Goal: Task Accomplishment & Management: Use online tool/utility

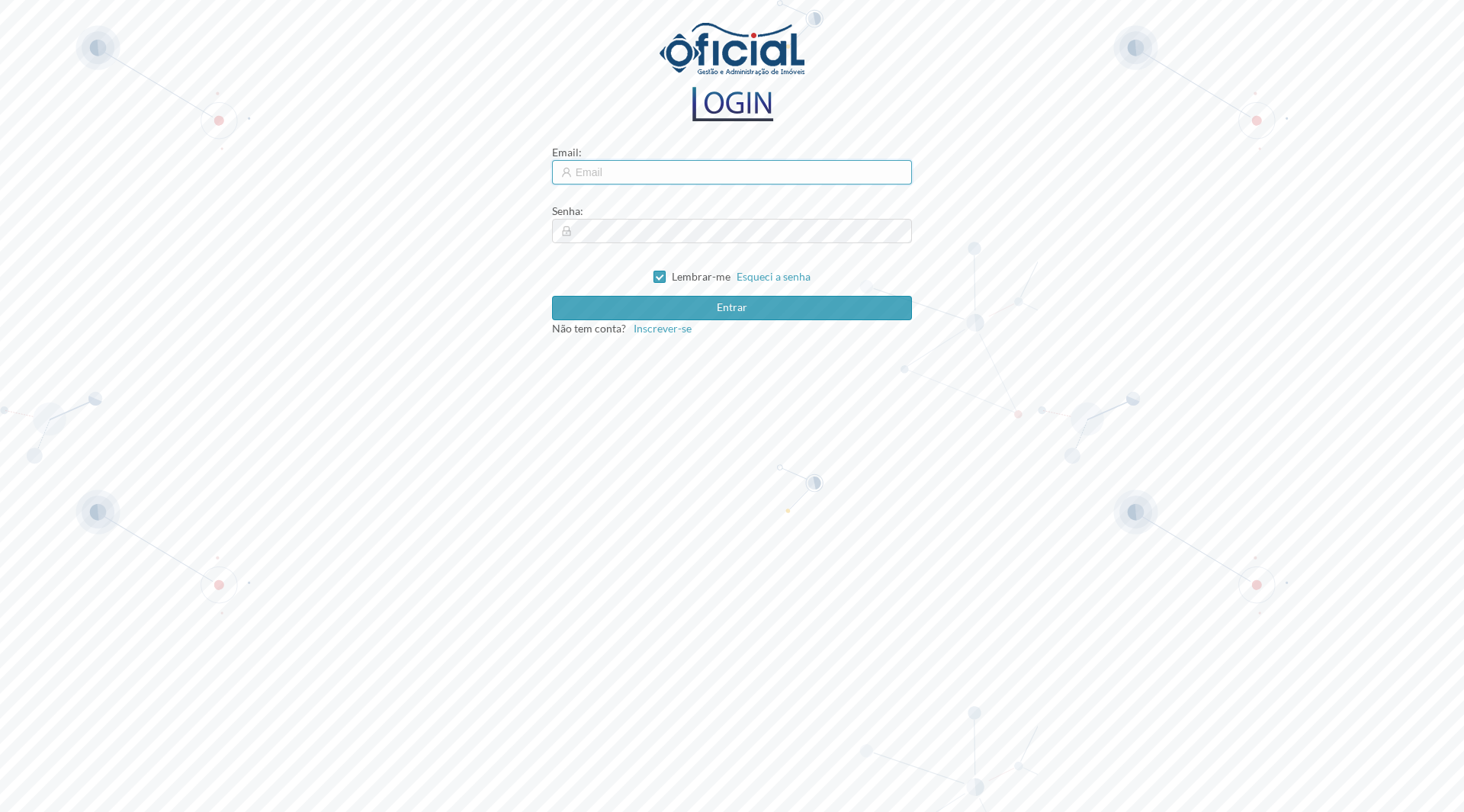
click at [675, 180] on input "text" at bounding box center [732, 172] width 360 height 25
type input "[EMAIL_ADDRESS][DOMAIN_NAME]"
click at [738, 315] on button "Entrar" at bounding box center [732, 308] width 360 height 25
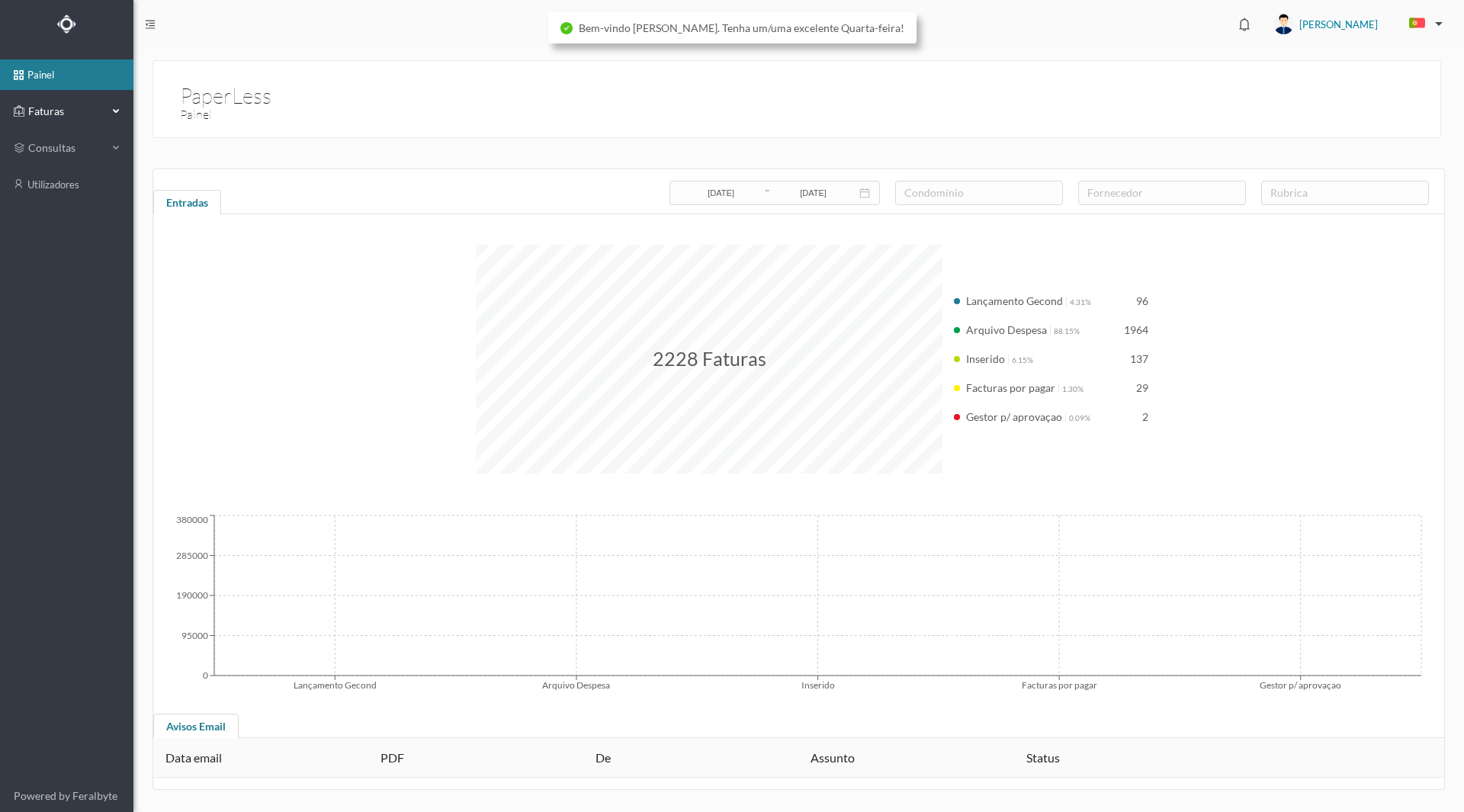
click at [25, 109] on span "Faturas" at bounding box center [66, 111] width 84 height 16
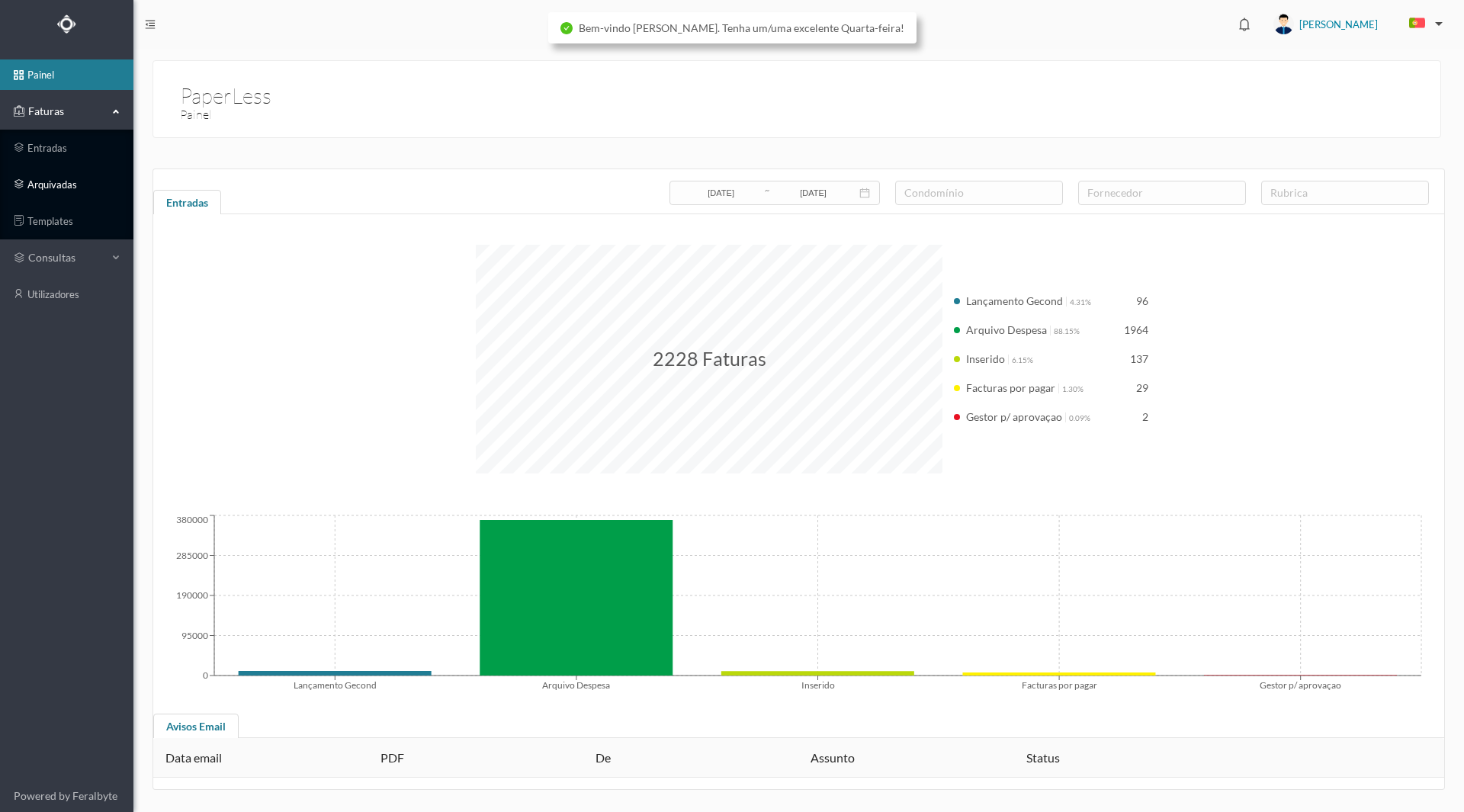
click at [51, 173] on link "arquivadas" at bounding box center [66, 184] width 133 height 30
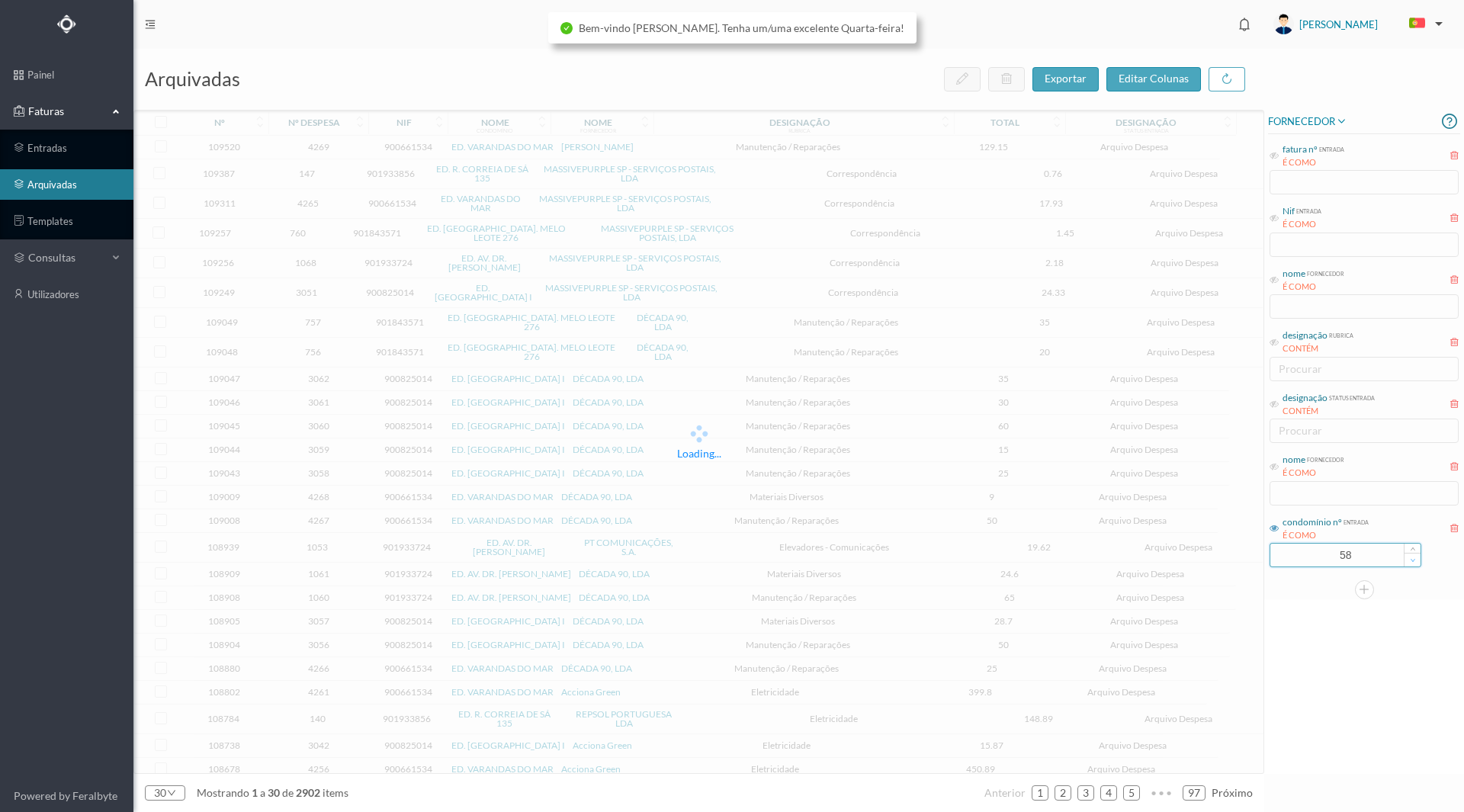
drag, startPoint x: 1317, startPoint y: 559, endPoint x: 1409, endPoint y: 559, distance: 92.0
click at [1409, 559] on div "58" at bounding box center [1345, 555] width 152 height 25
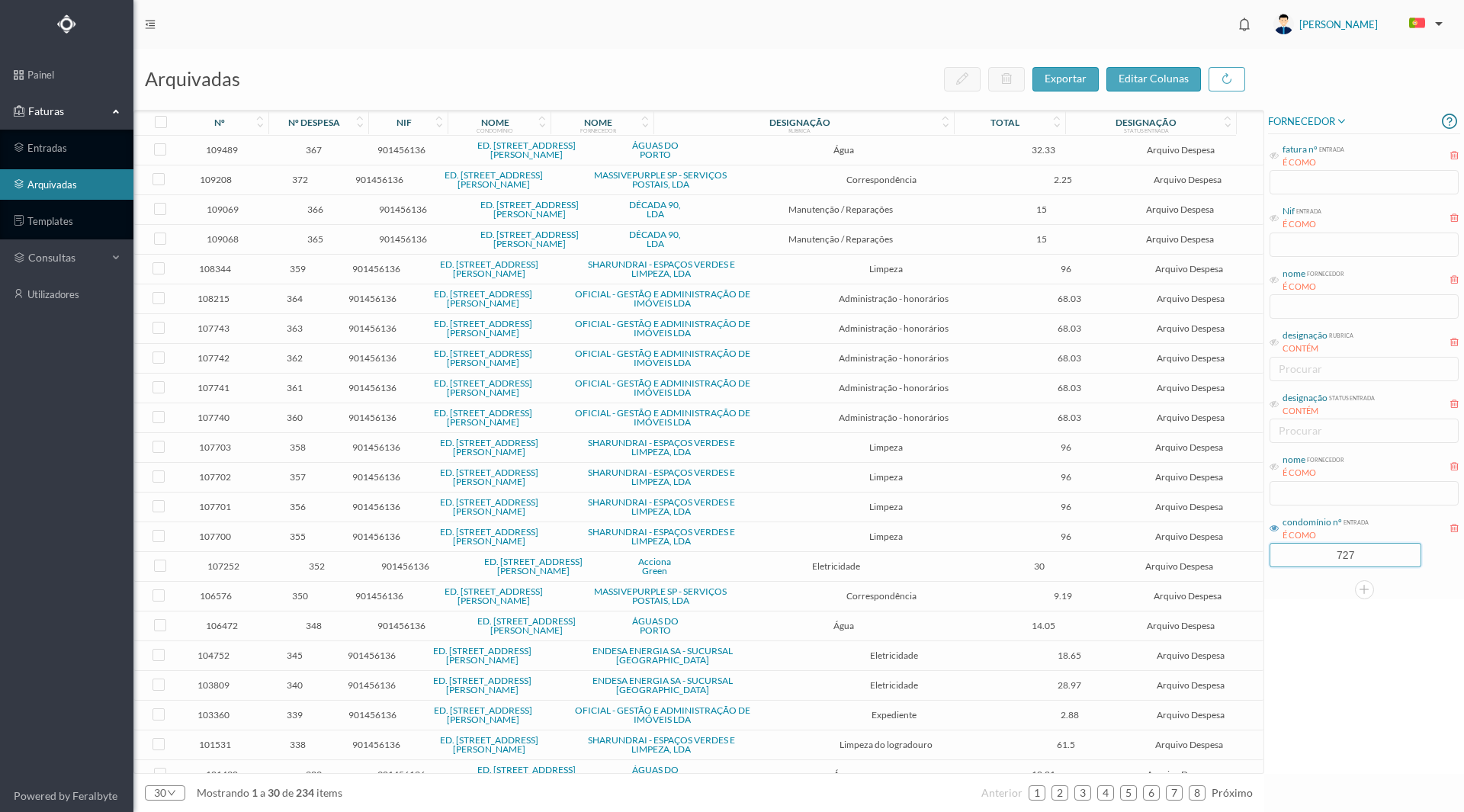
type input "727"
click at [1346, 648] on div "FORNECEDOR fatura nº entrada É COMO Nif entrada É COMO nome fornecedor É COMO d…" at bounding box center [1364, 441] width 199 height 664
click at [45, 150] on link "entradas" at bounding box center [66, 147] width 133 height 30
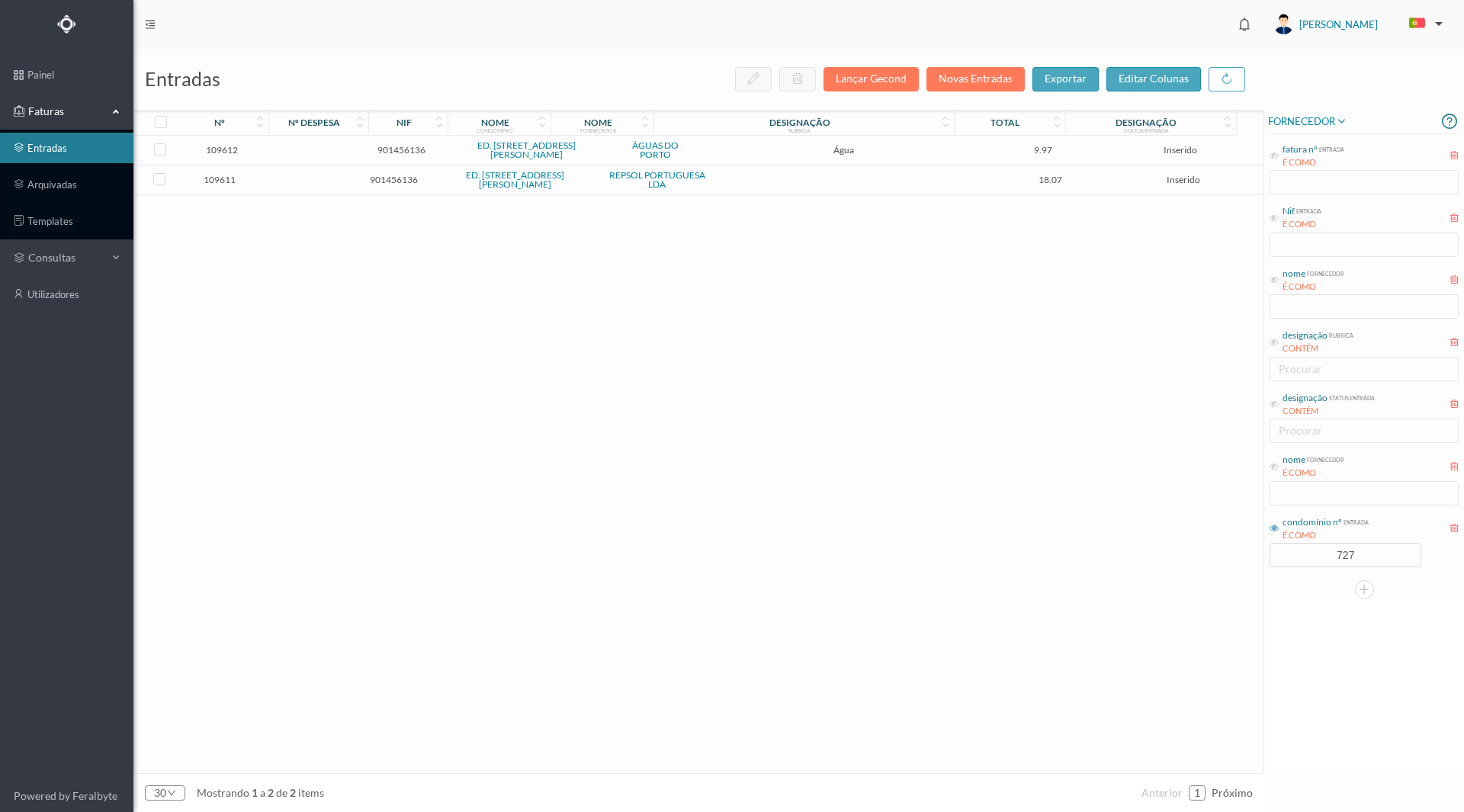
click at [399, 182] on span "901456136" at bounding box center [393, 179] width 67 height 11
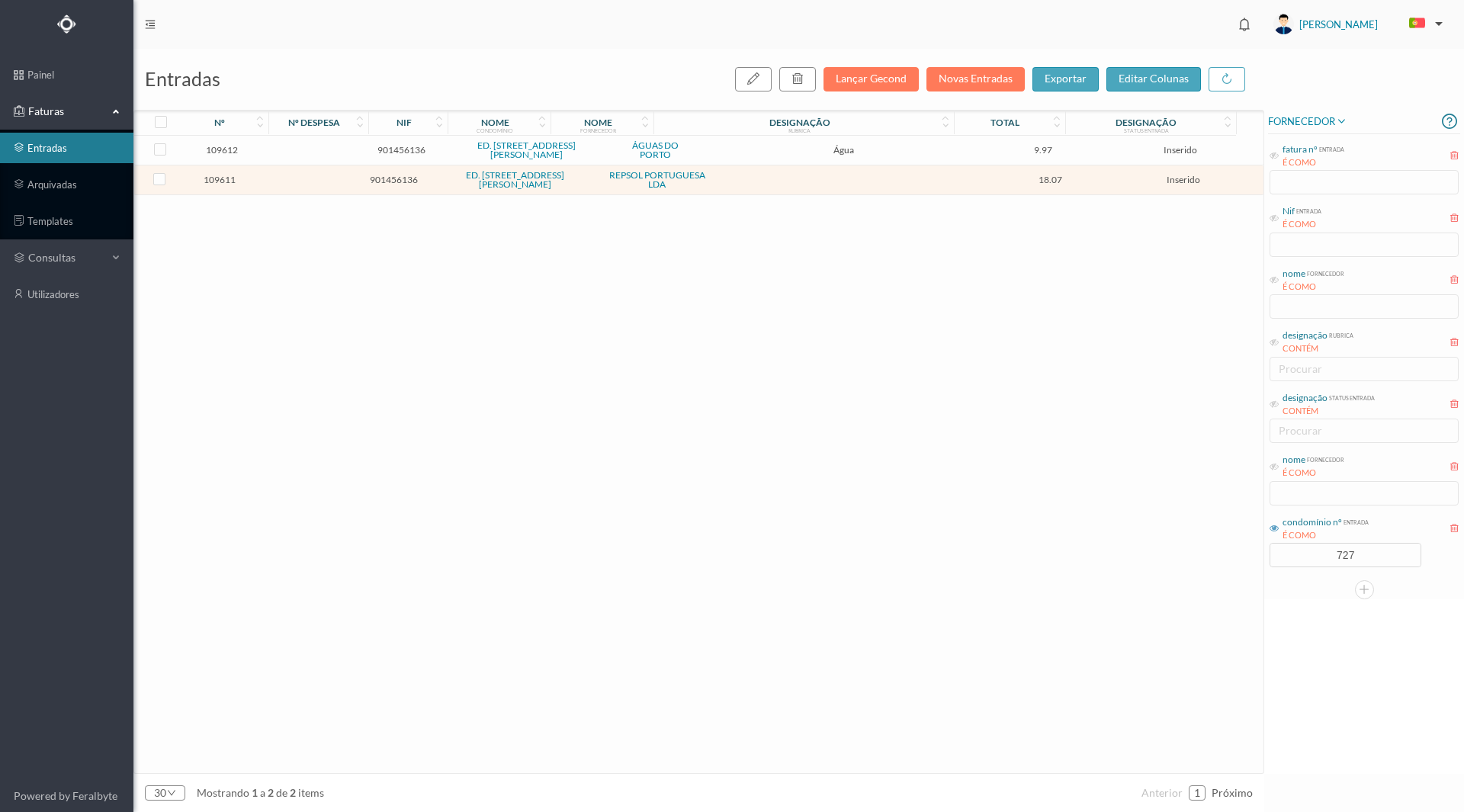
click at [396, 179] on span "901456136" at bounding box center [393, 179] width 67 height 11
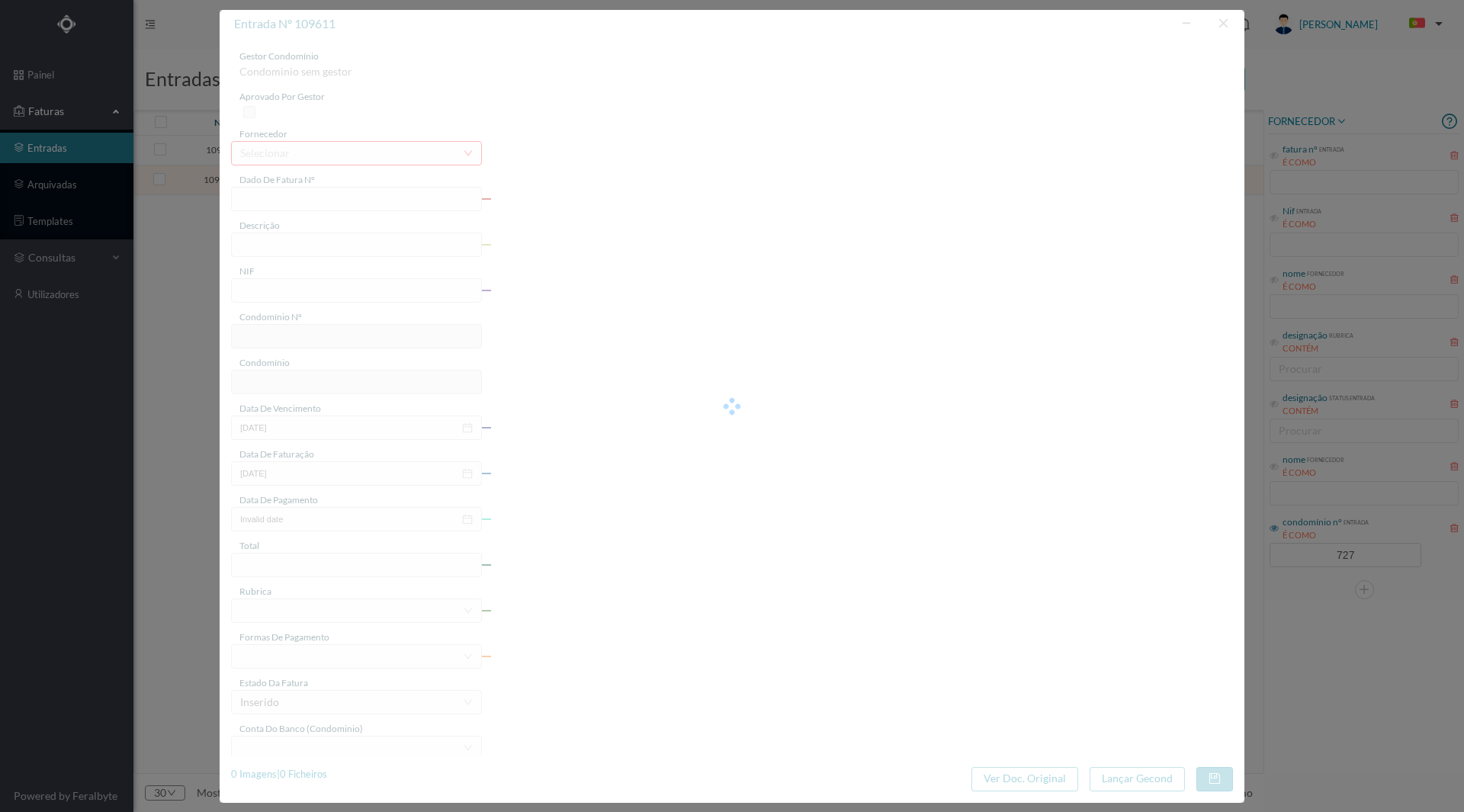
type input "1184432673"
type input "RUA BEATO [PERSON_NAME]"
type input "901456136"
type input "[DATE]"
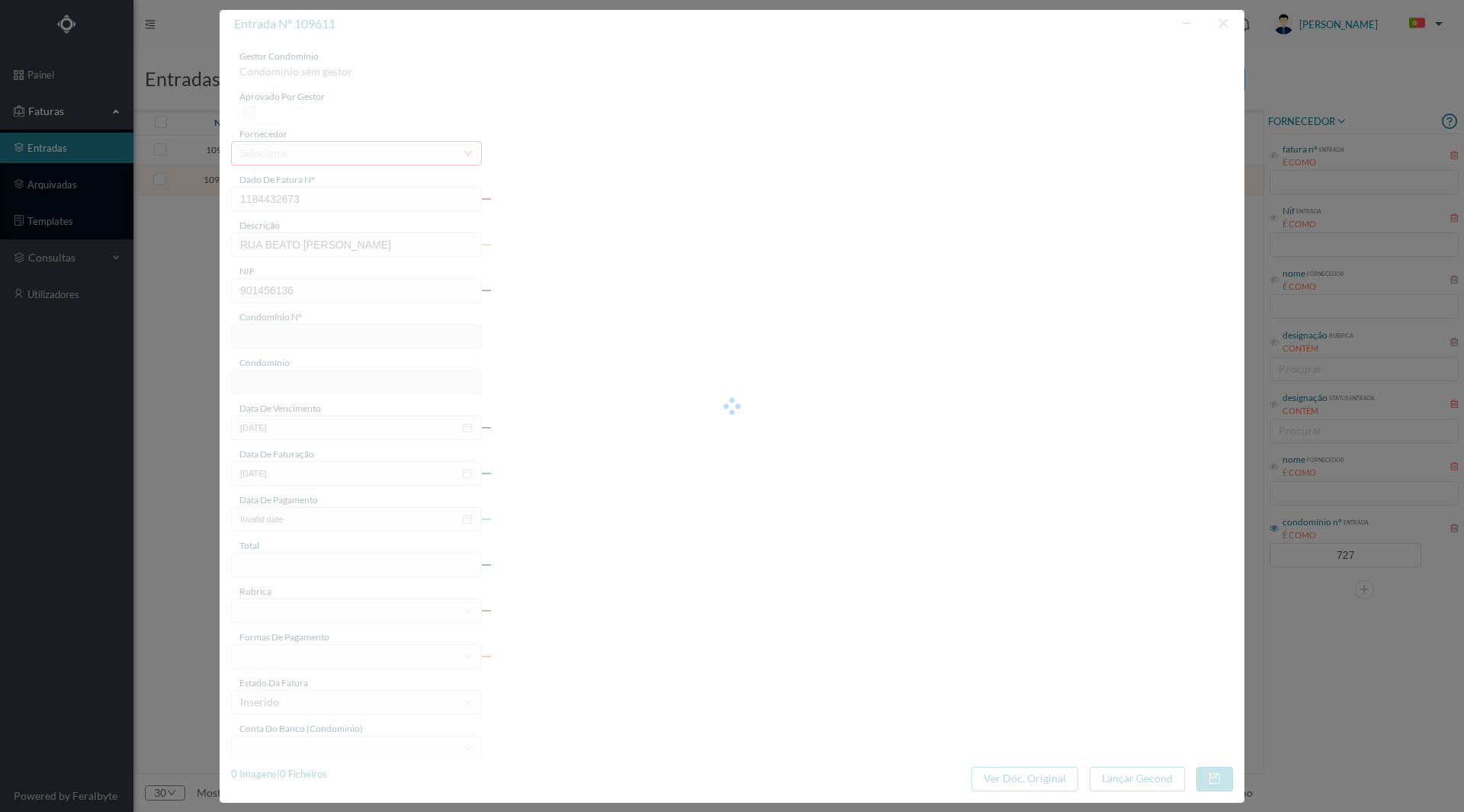
type input "[DATE]"
type input "18.07"
type input "727"
type input "ED. [STREET_ADDRESS][PERSON_NAME]"
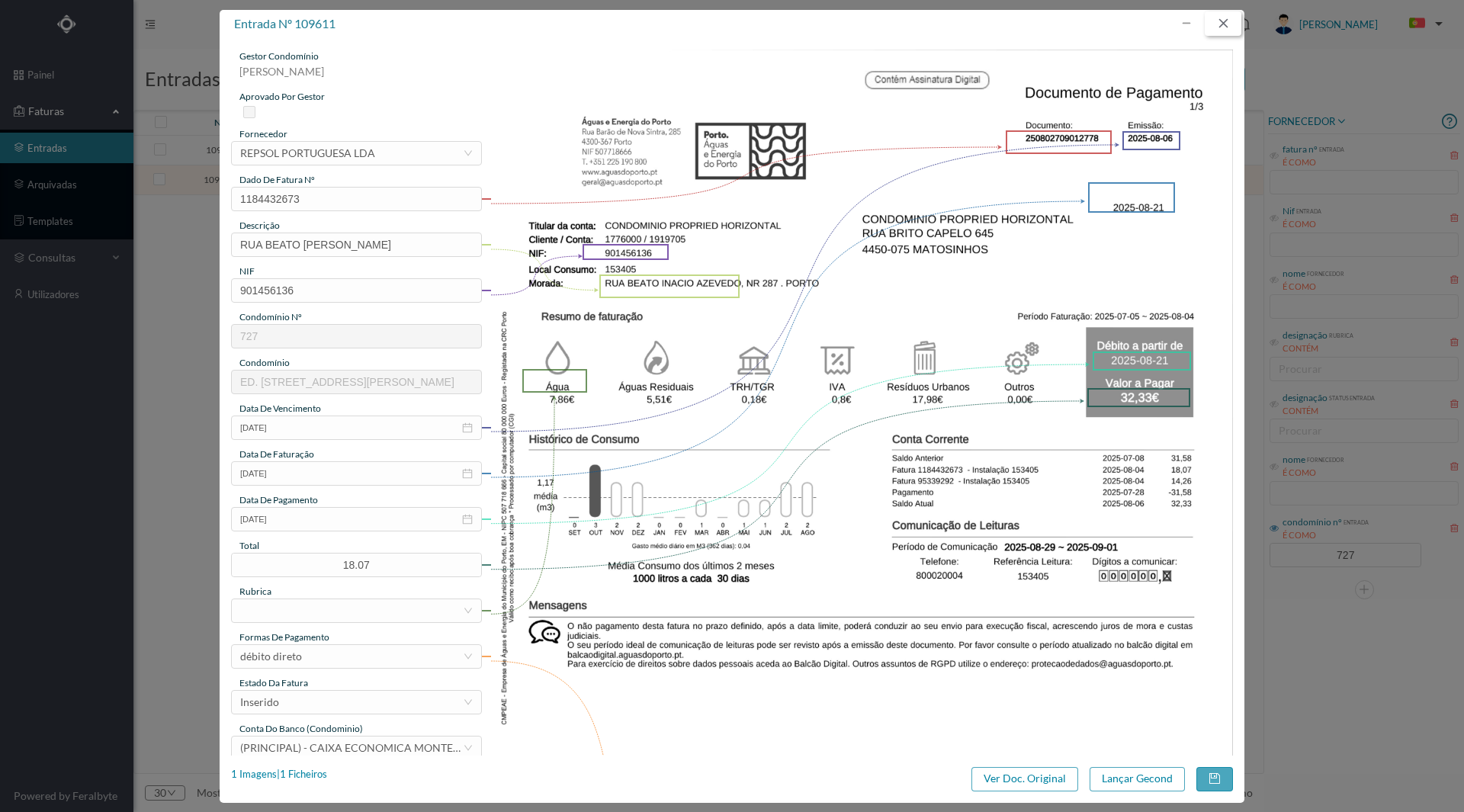
click at [1225, 22] on button "button" at bounding box center [1223, 23] width 37 height 25
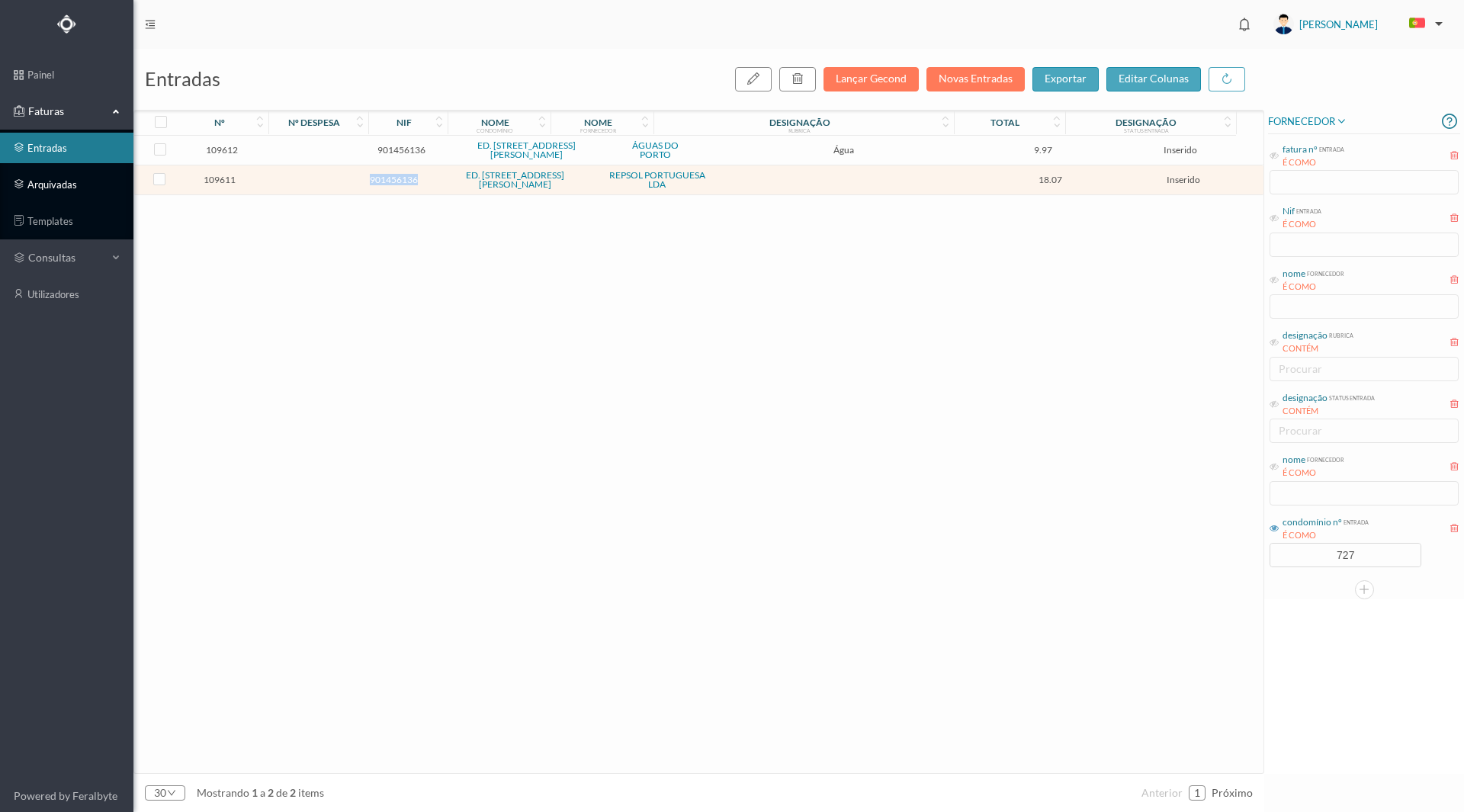
click at [82, 186] on link "arquivadas" at bounding box center [66, 184] width 133 height 30
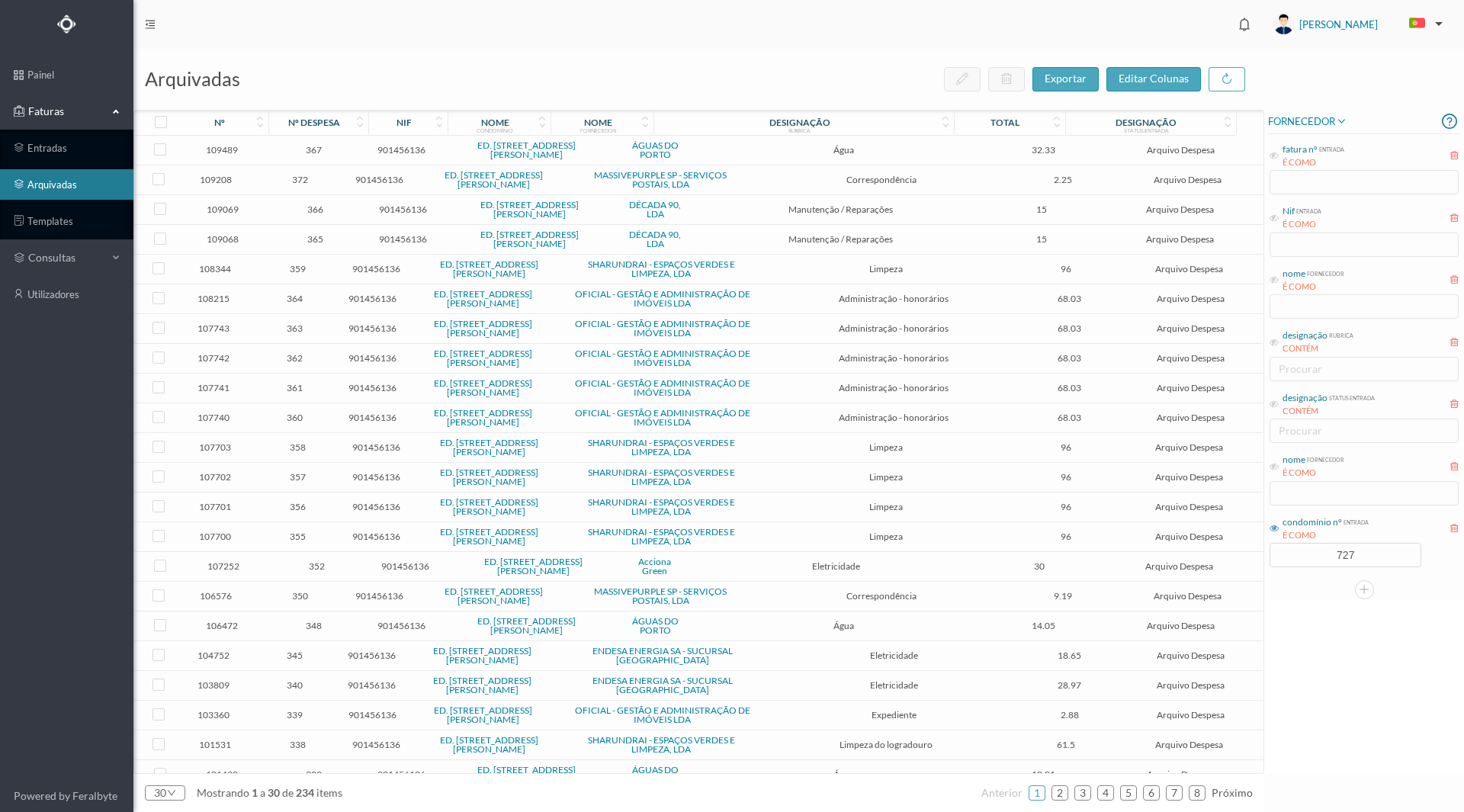
click at [1334, 495] on div "nome fornecedor É COMO" at bounding box center [1364, 479] width 192 height 57
click at [1275, 469] on icon at bounding box center [1275, 467] width 9 height 9
click at [1300, 499] on input "text" at bounding box center [1365, 493] width 189 height 25
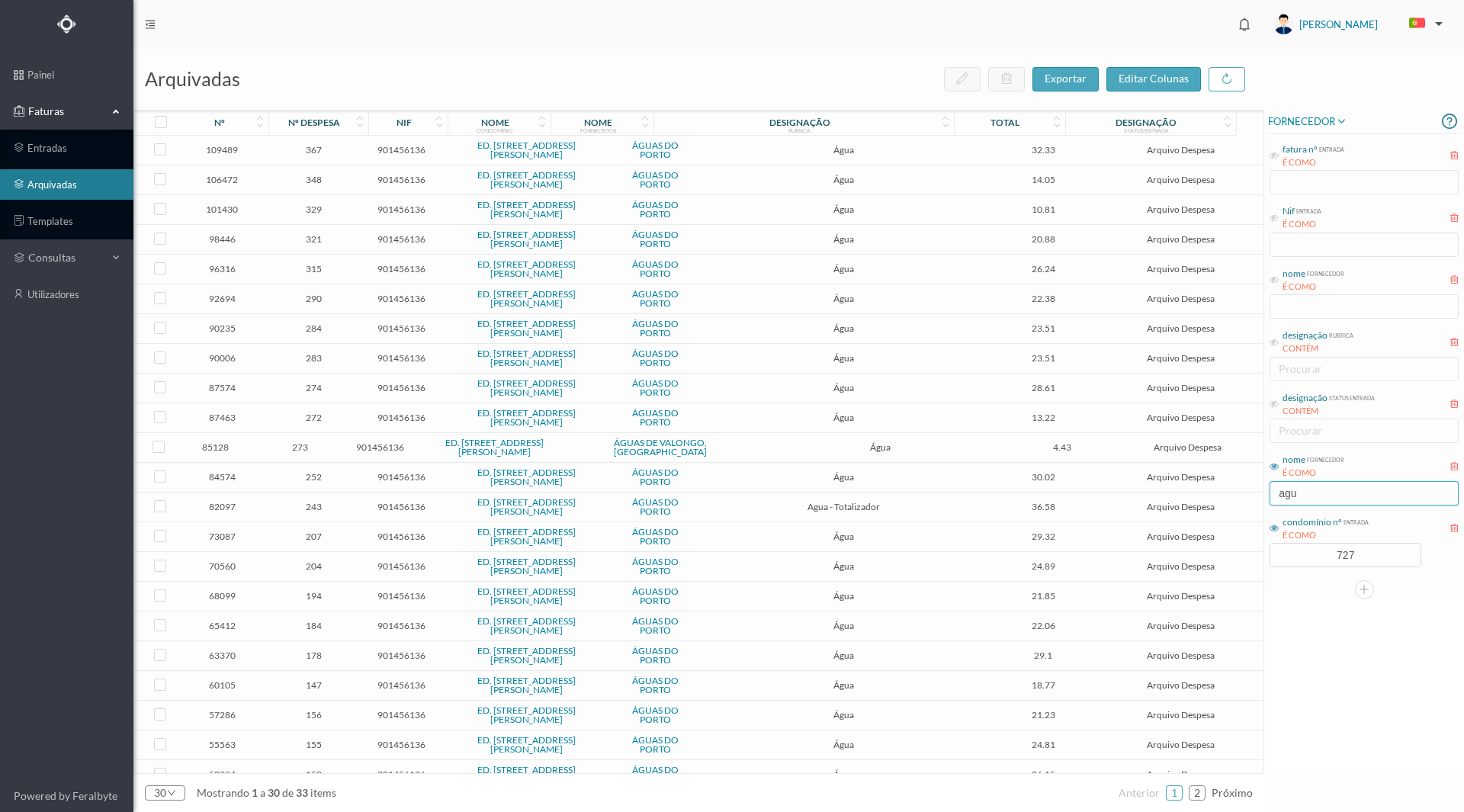
type input "agu"
click at [315, 271] on span "315" at bounding box center [314, 268] width 90 height 11
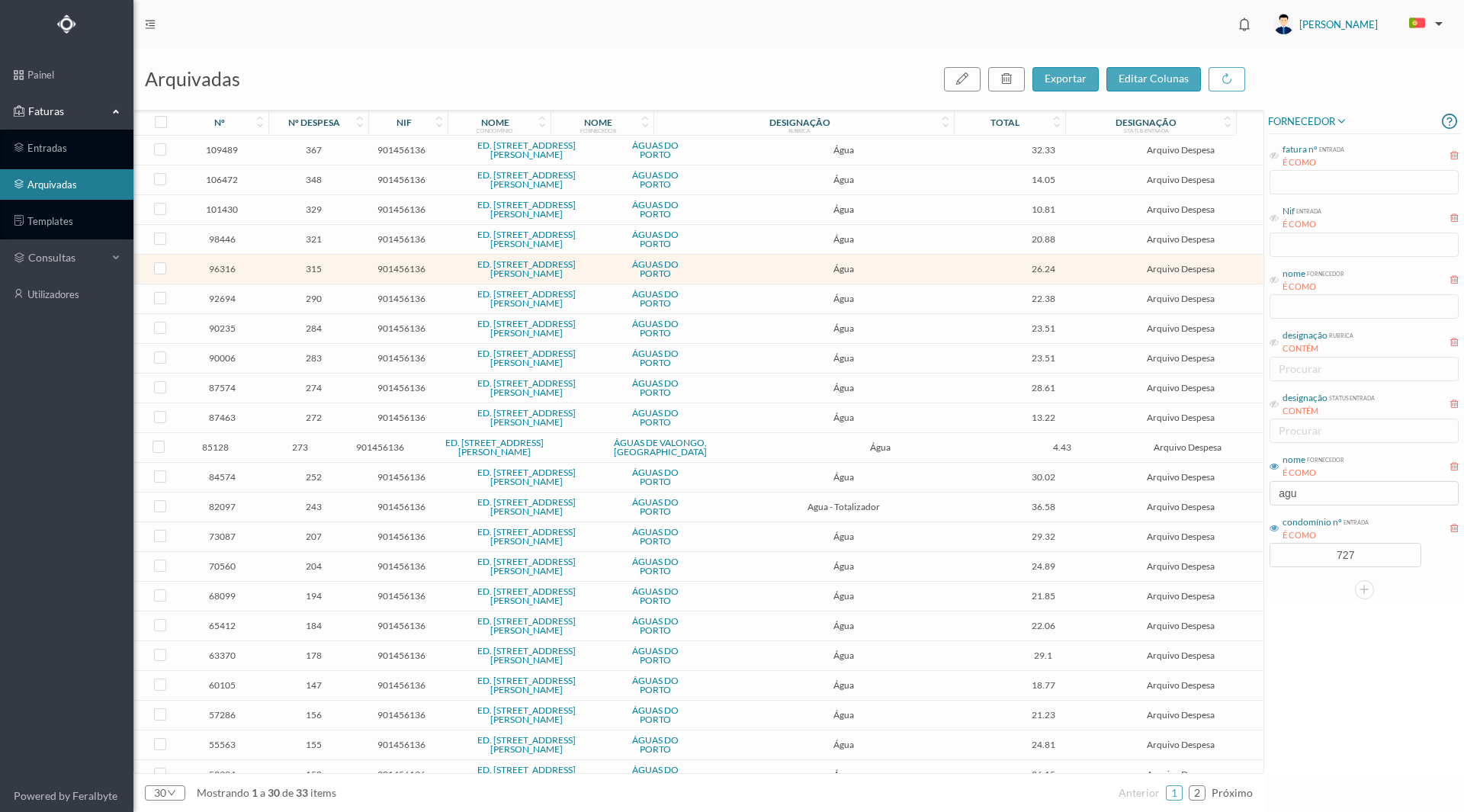
click at [312, 271] on span "315" at bounding box center [314, 268] width 90 height 11
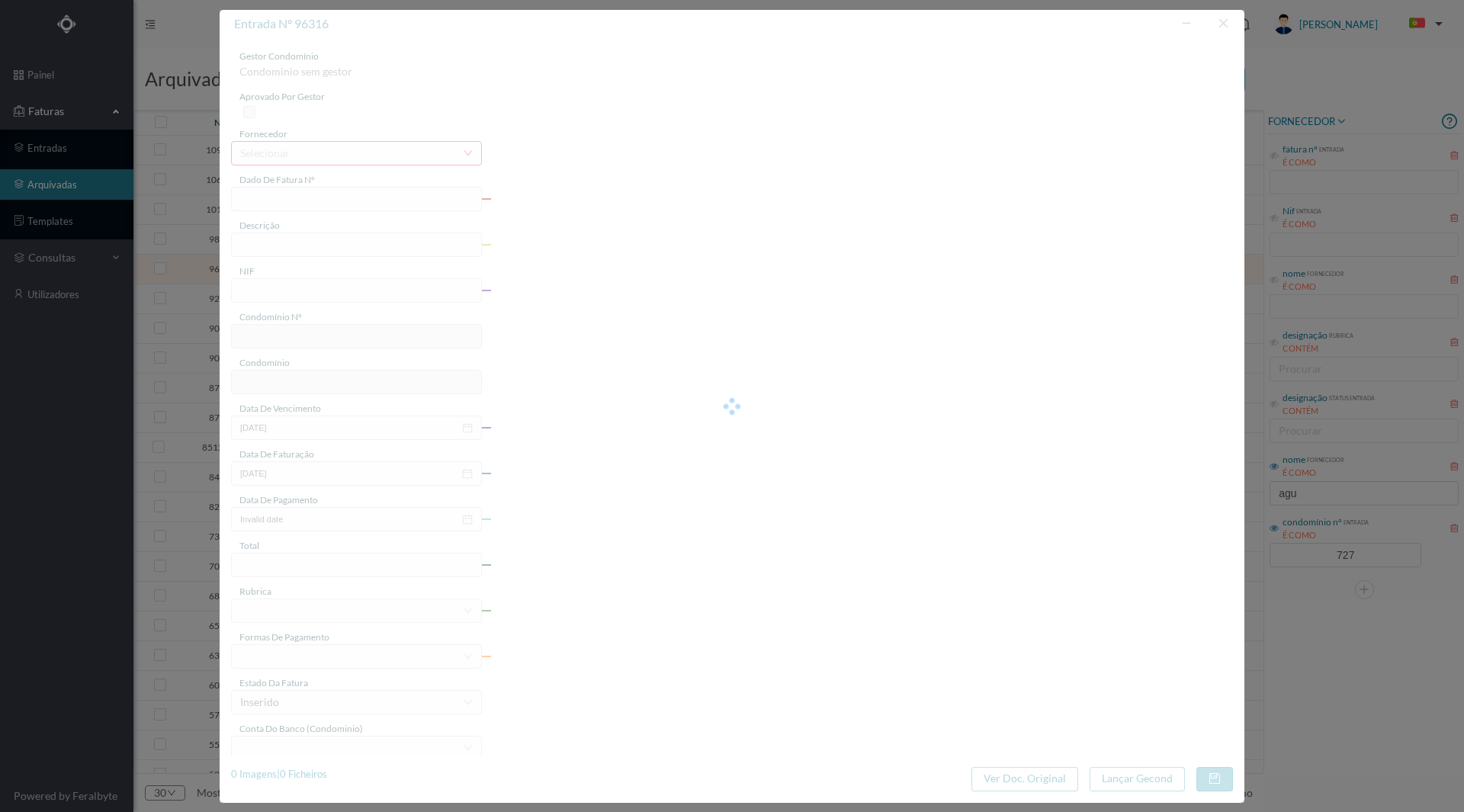
type input "94934491"
type input "NR 287 ([DATE] a [DATE])"
type input "901456136"
type input "[DATE]"
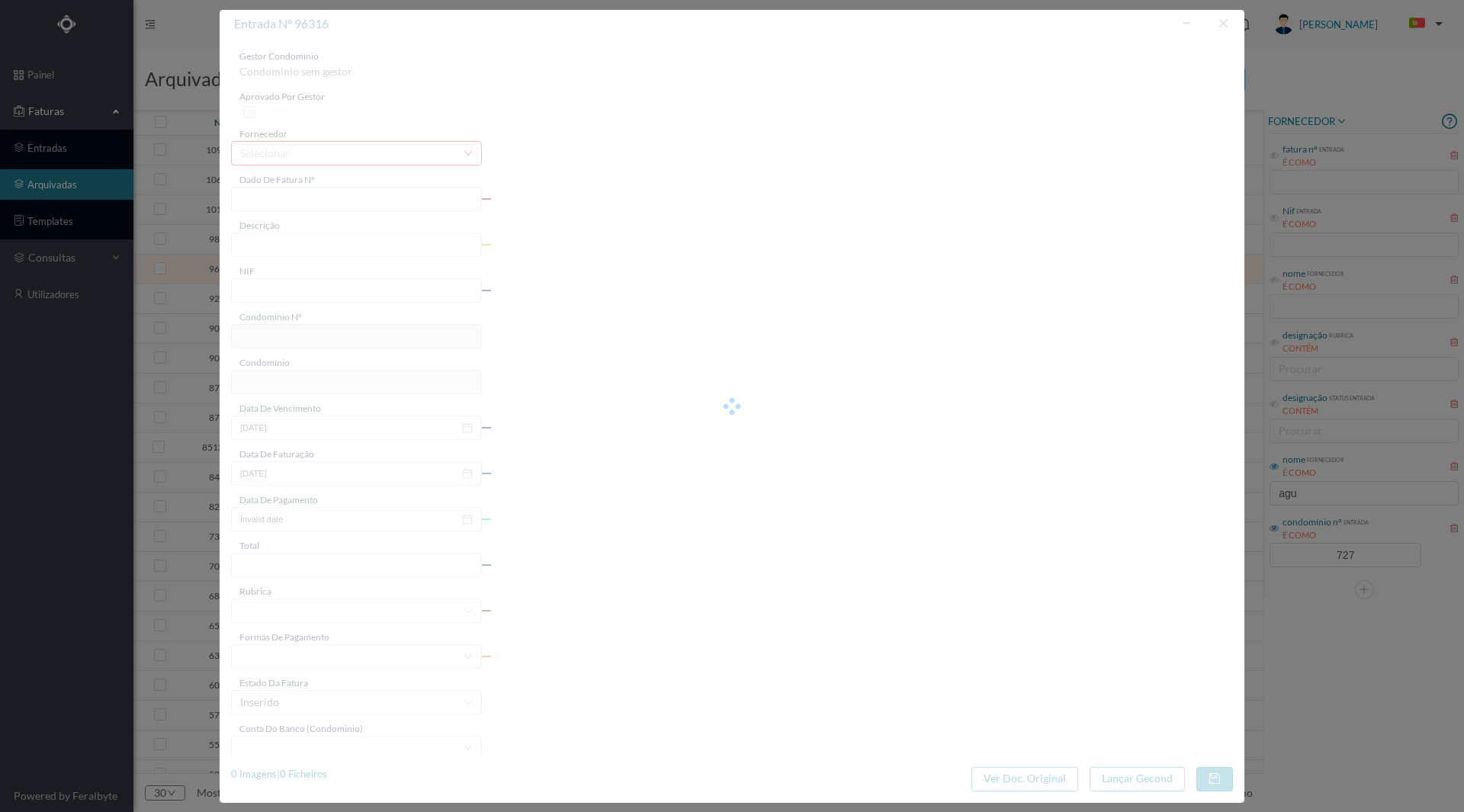
type input "[DATE]"
type input "26.24"
type input "727"
type input "ED. [STREET_ADDRESS][PERSON_NAME]"
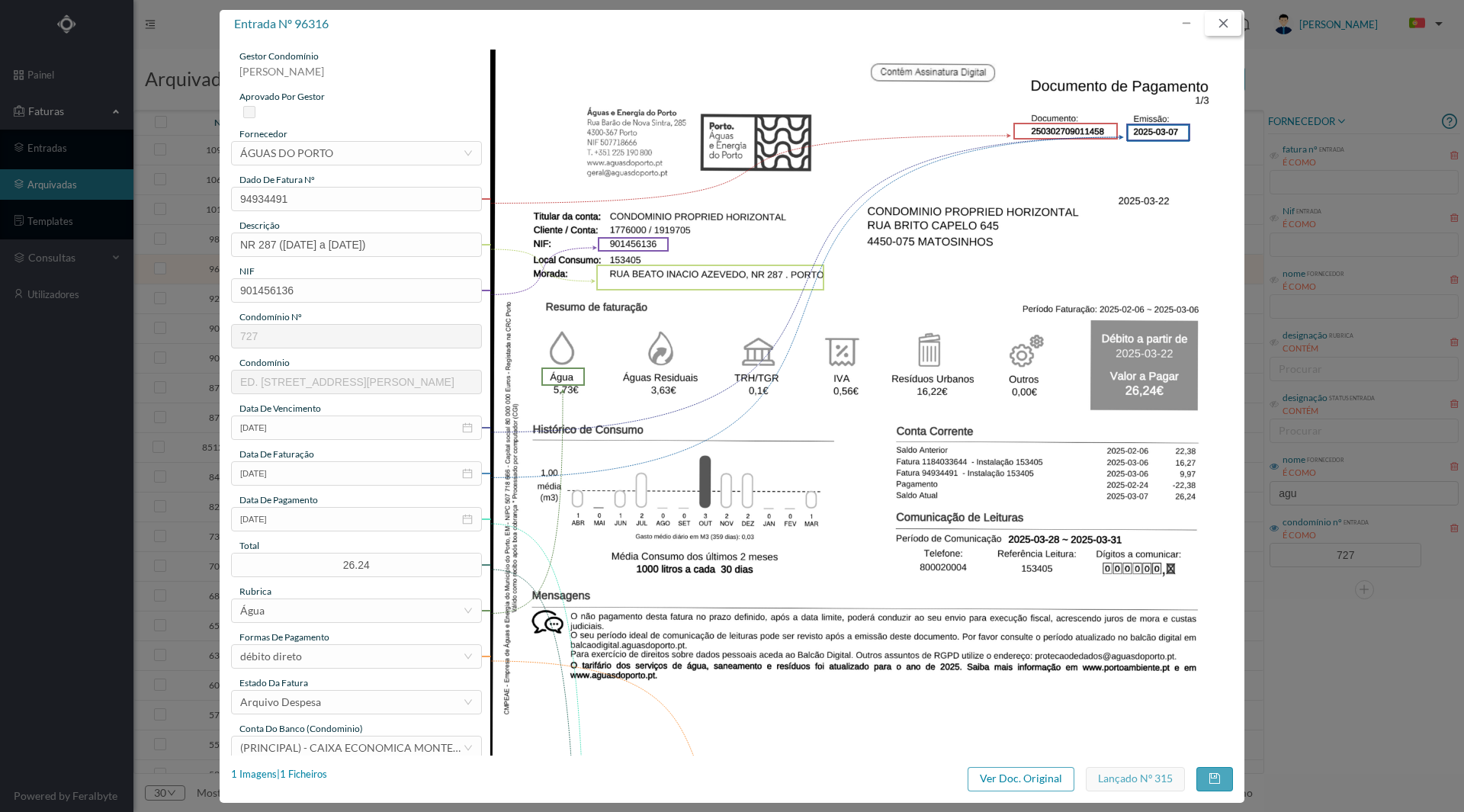
click at [1221, 16] on button "button" at bounding box center [1223, 23] width 37 height 25
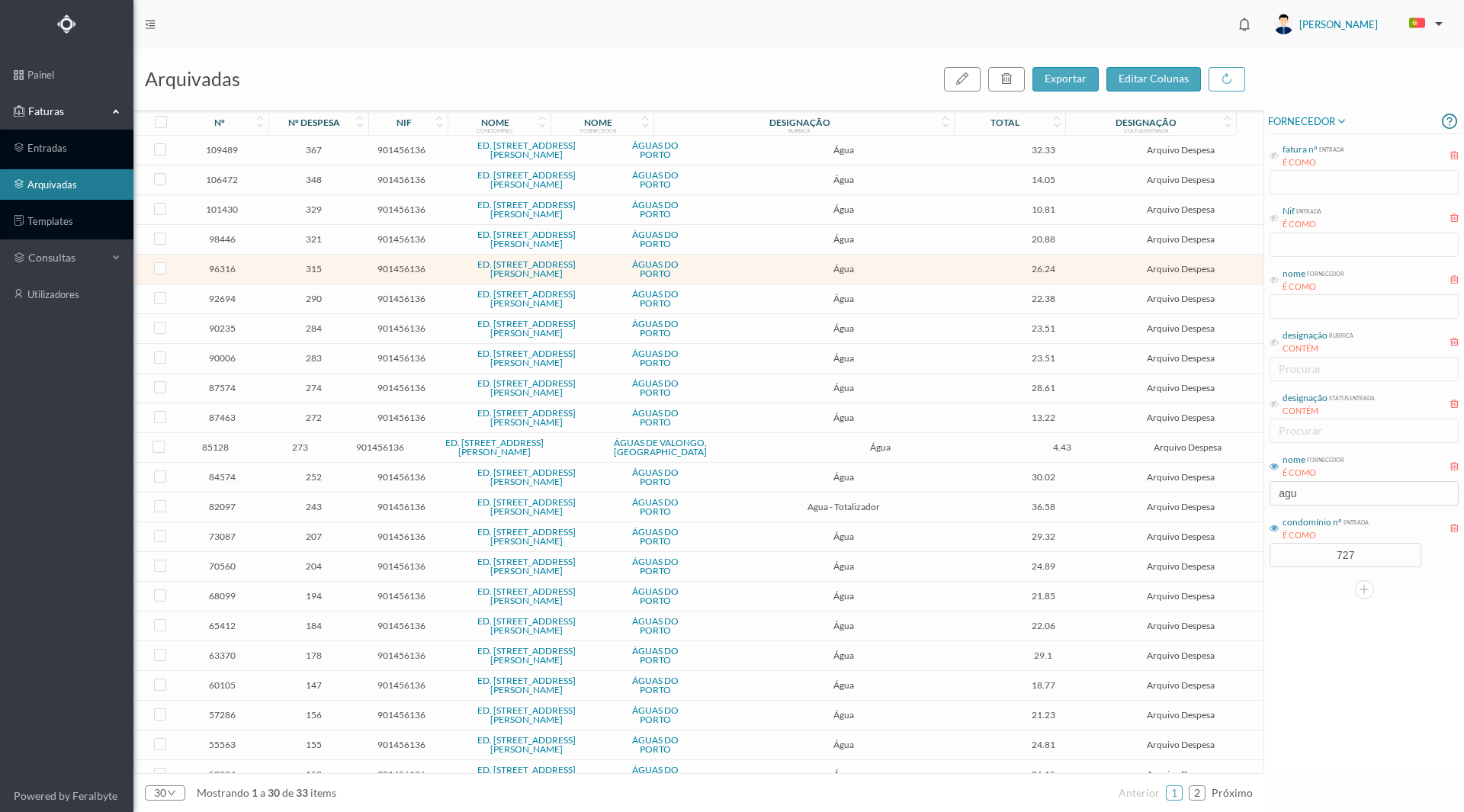
click at [305, 238] on span "321" at bounding box center [314, 239] width 90 height 11
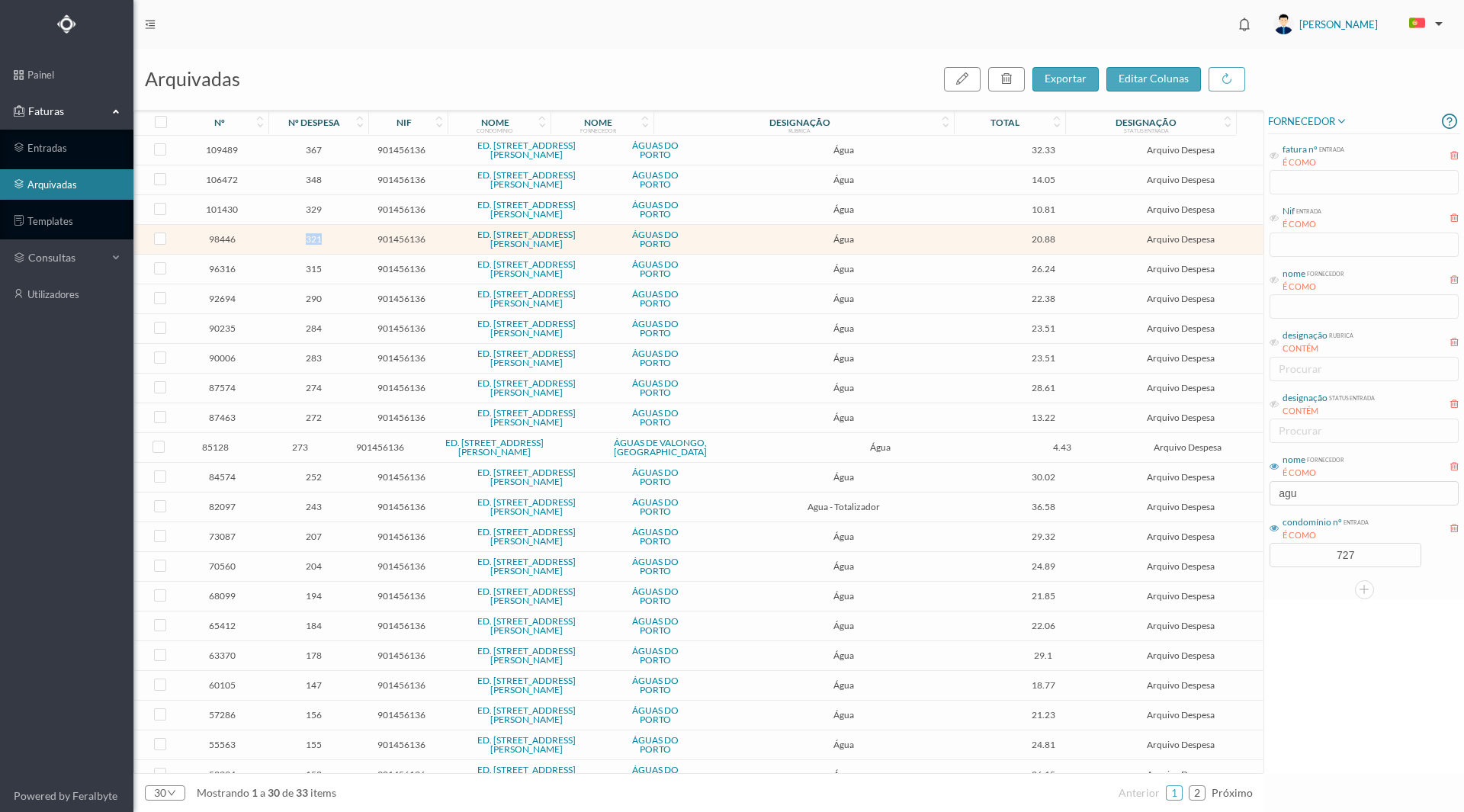
click at [305, 238] on span "321" at bounding box center [314, 239] width 90 height 11
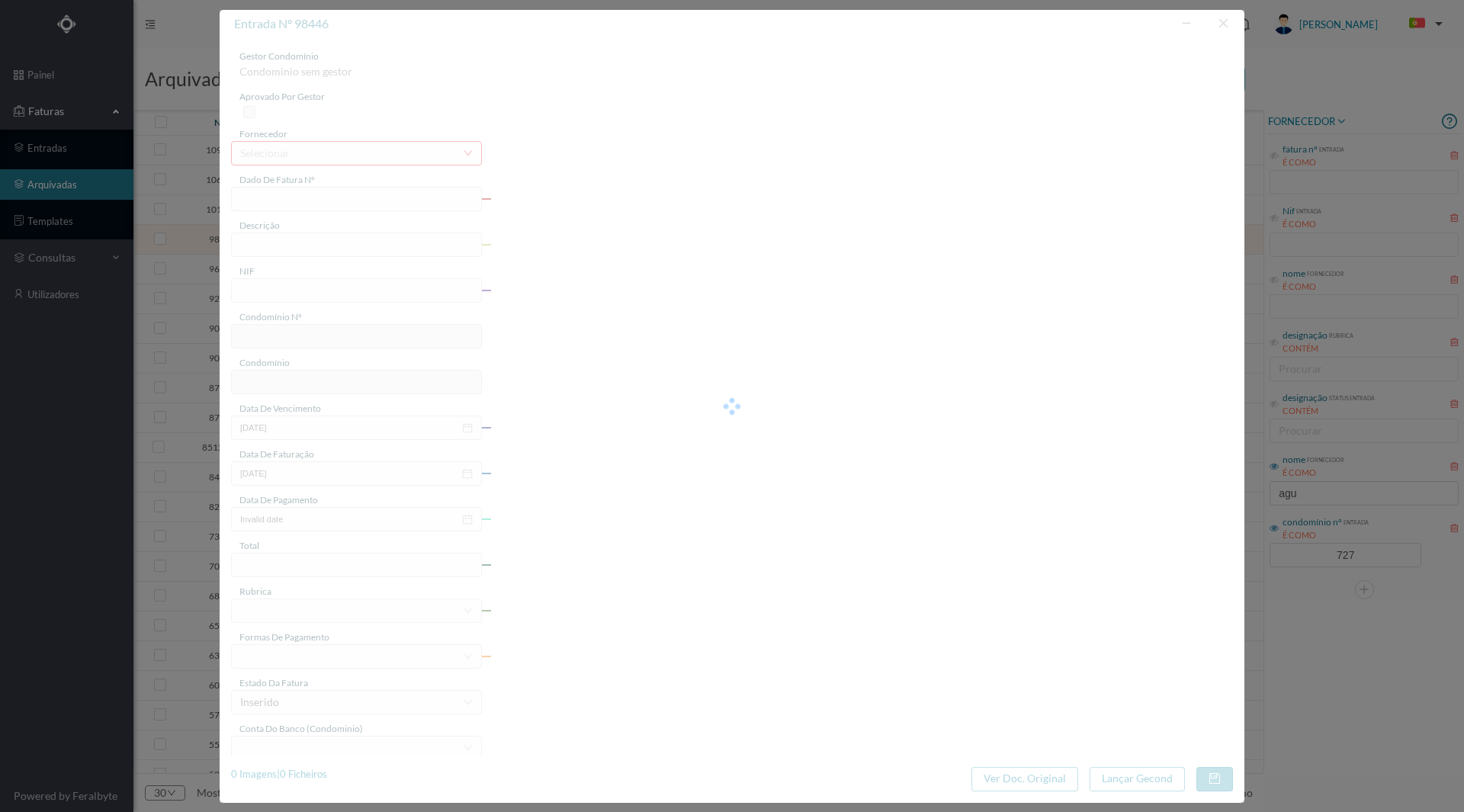
type input "1184114559"
type input "[STREET_ADDRESS][PERSON_NAME] ([DATE] a [DATE])"
type input "901456136"
type input "[DATE]"
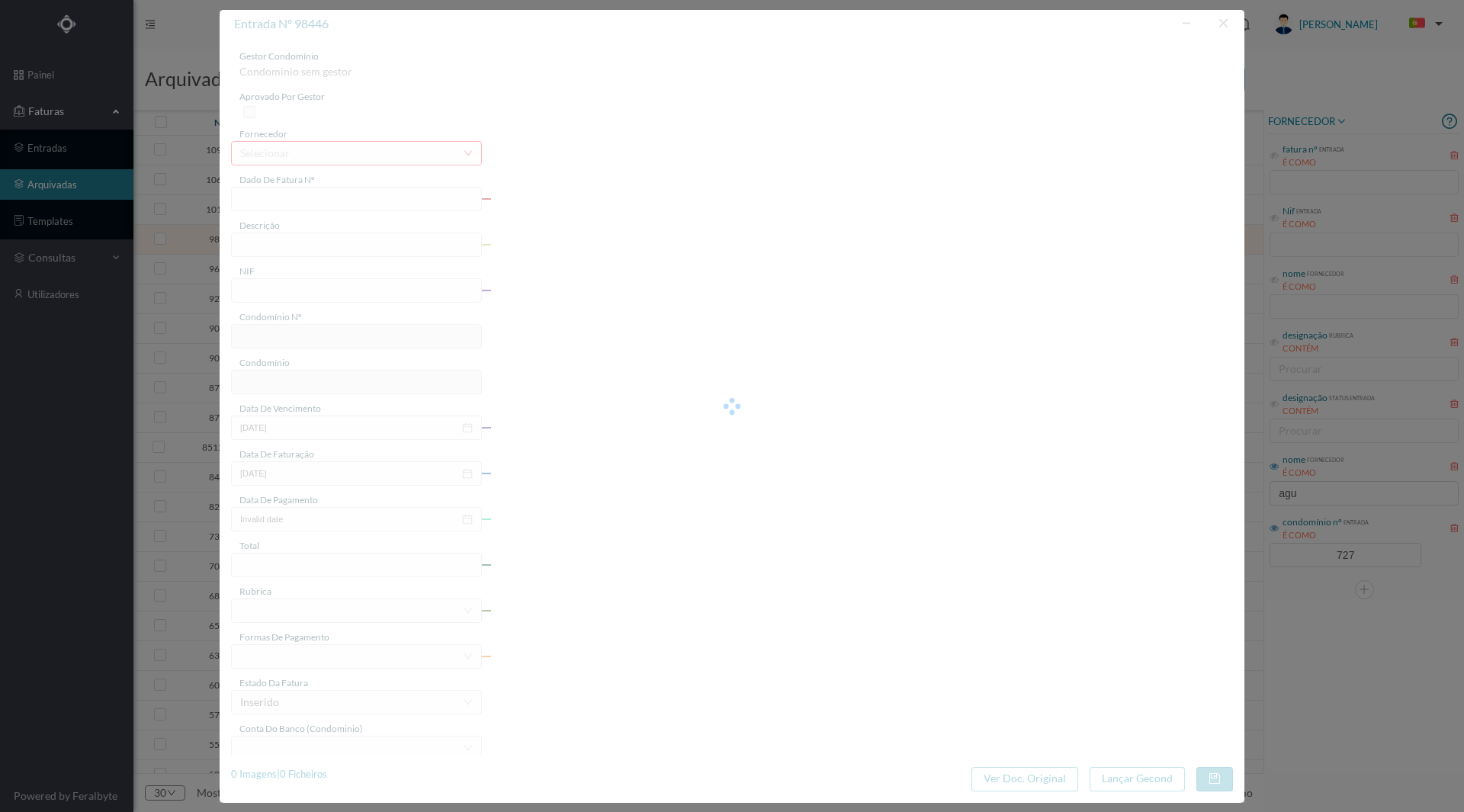
type input "[DATE]"
type input "20.88"
type input "727"
type input "ED. [STREET_ADDRESS][PERSON_NAME]"
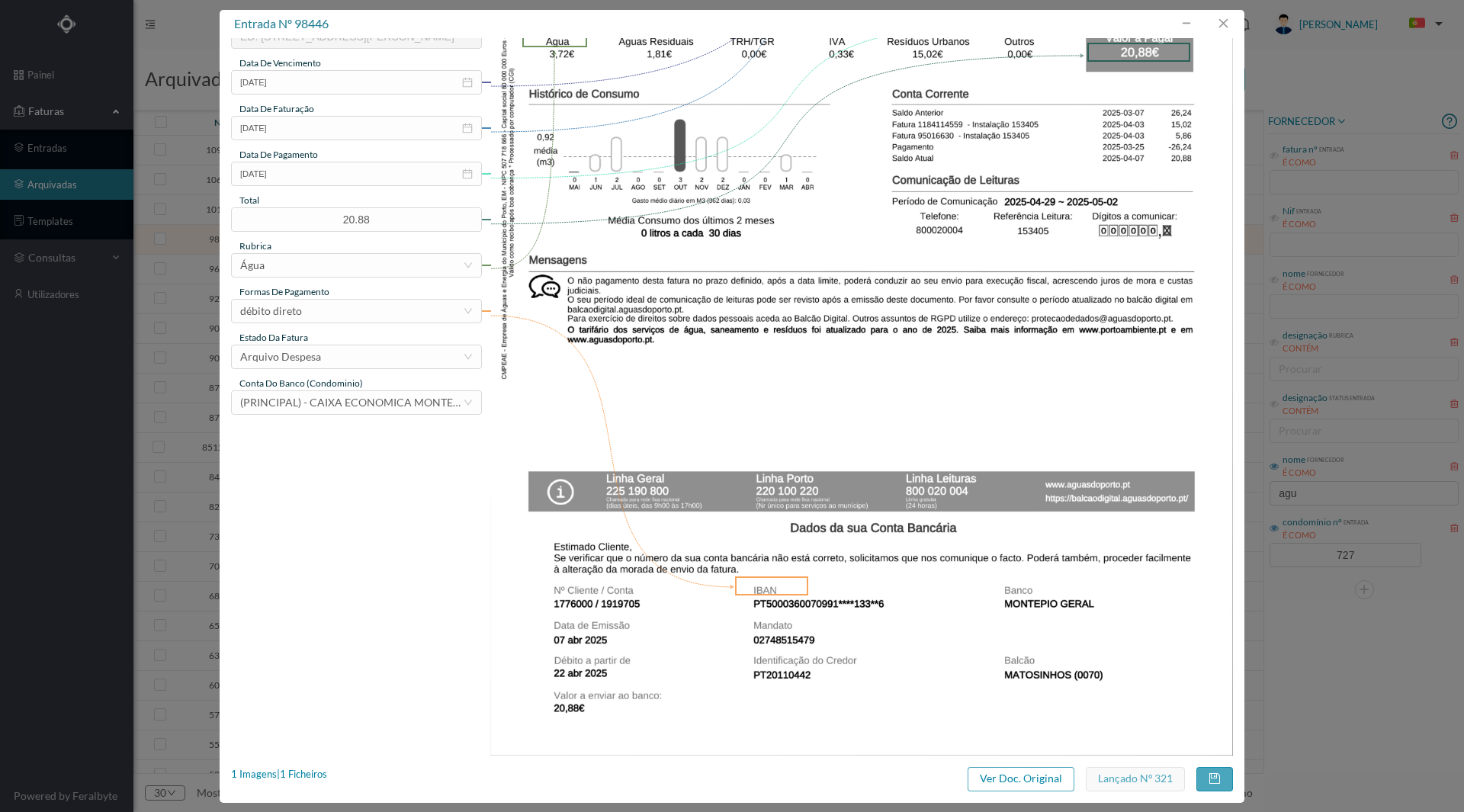
scroll to position [352, 0]
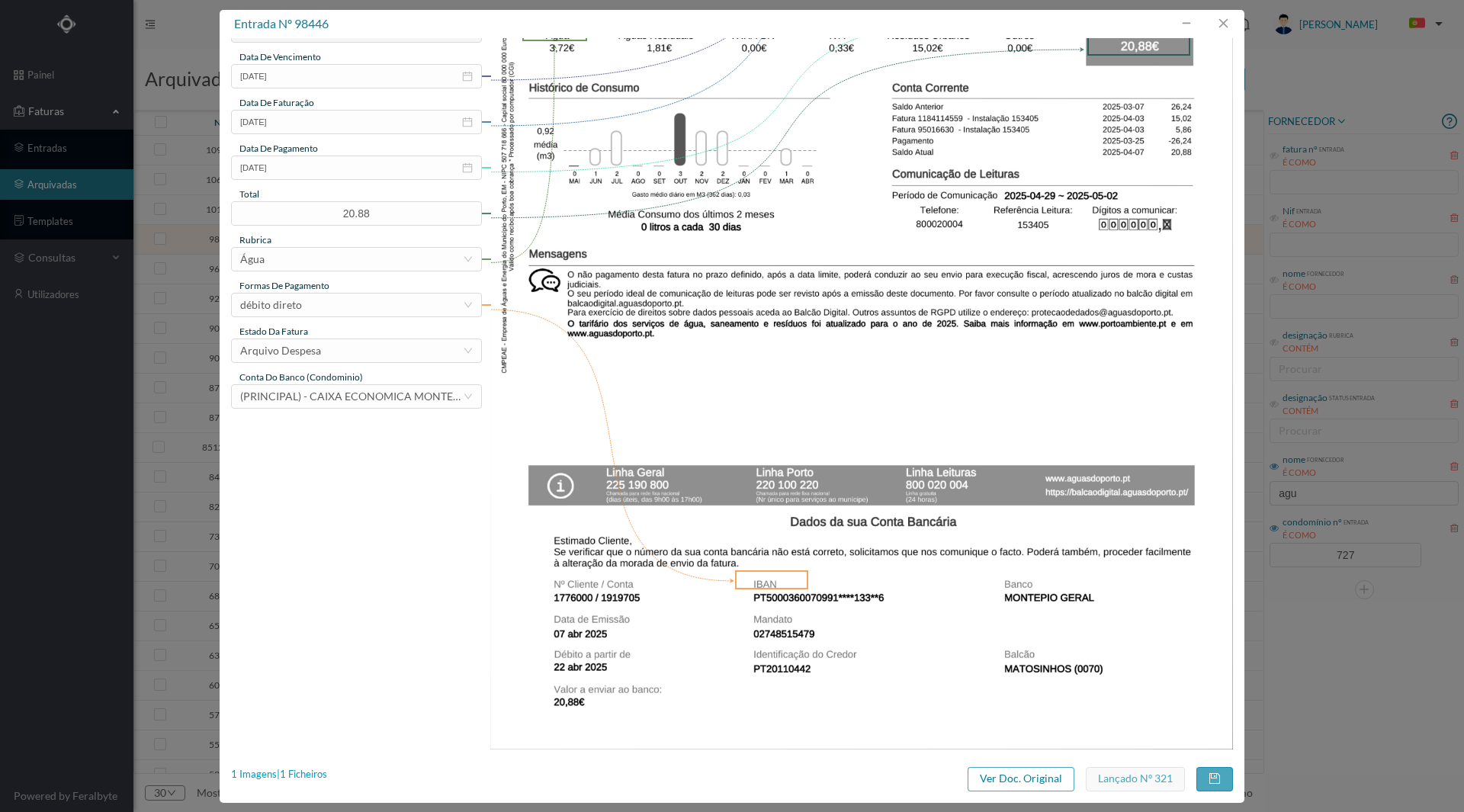
click at [309, 774] on div "1 Imagens | 1 Ficheiros" at bounding box center [278, 774] width 96 height 16
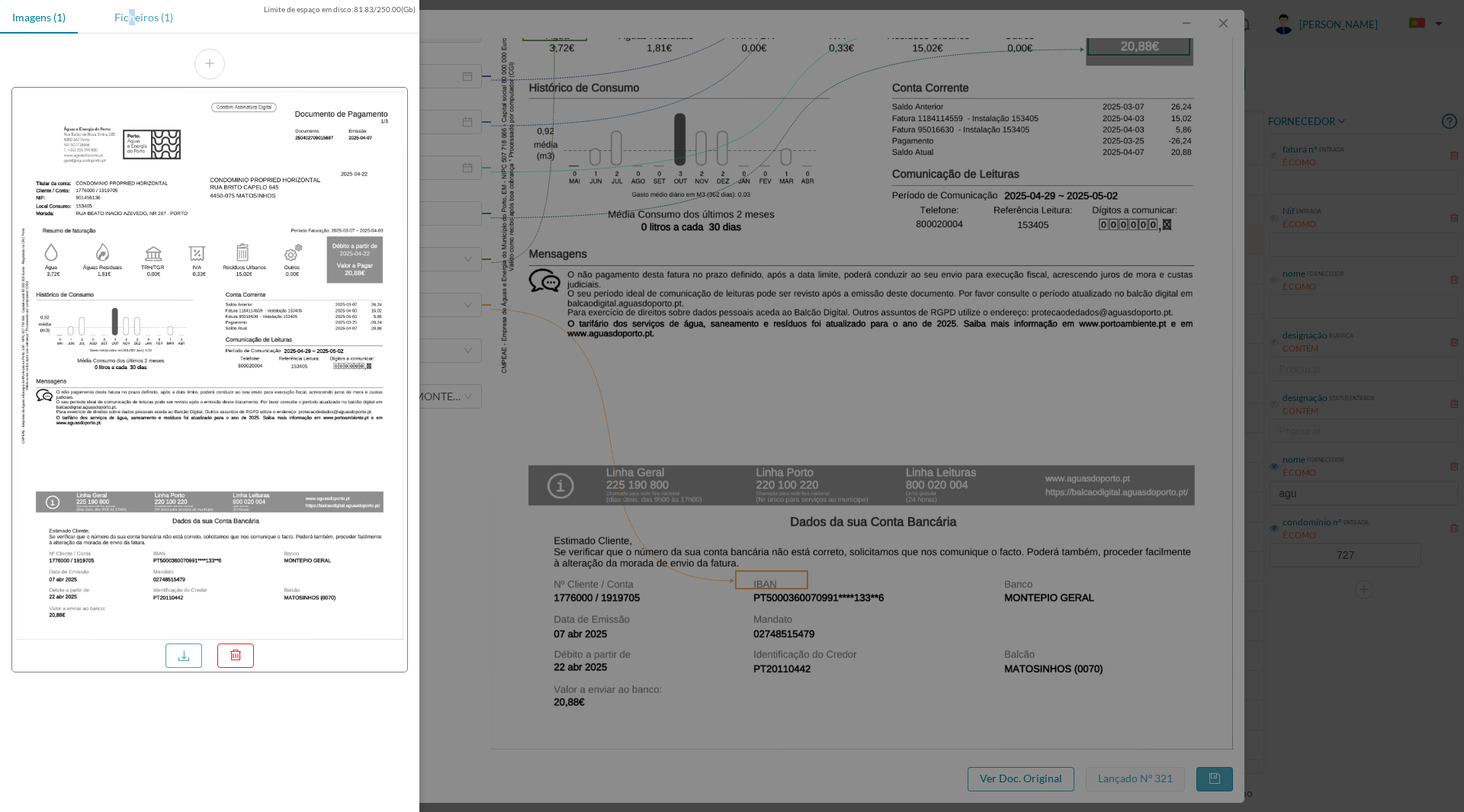
click at [133, 20] on div "Ficheiros (1)" at bounding box center [143, 17] width 83 height 34
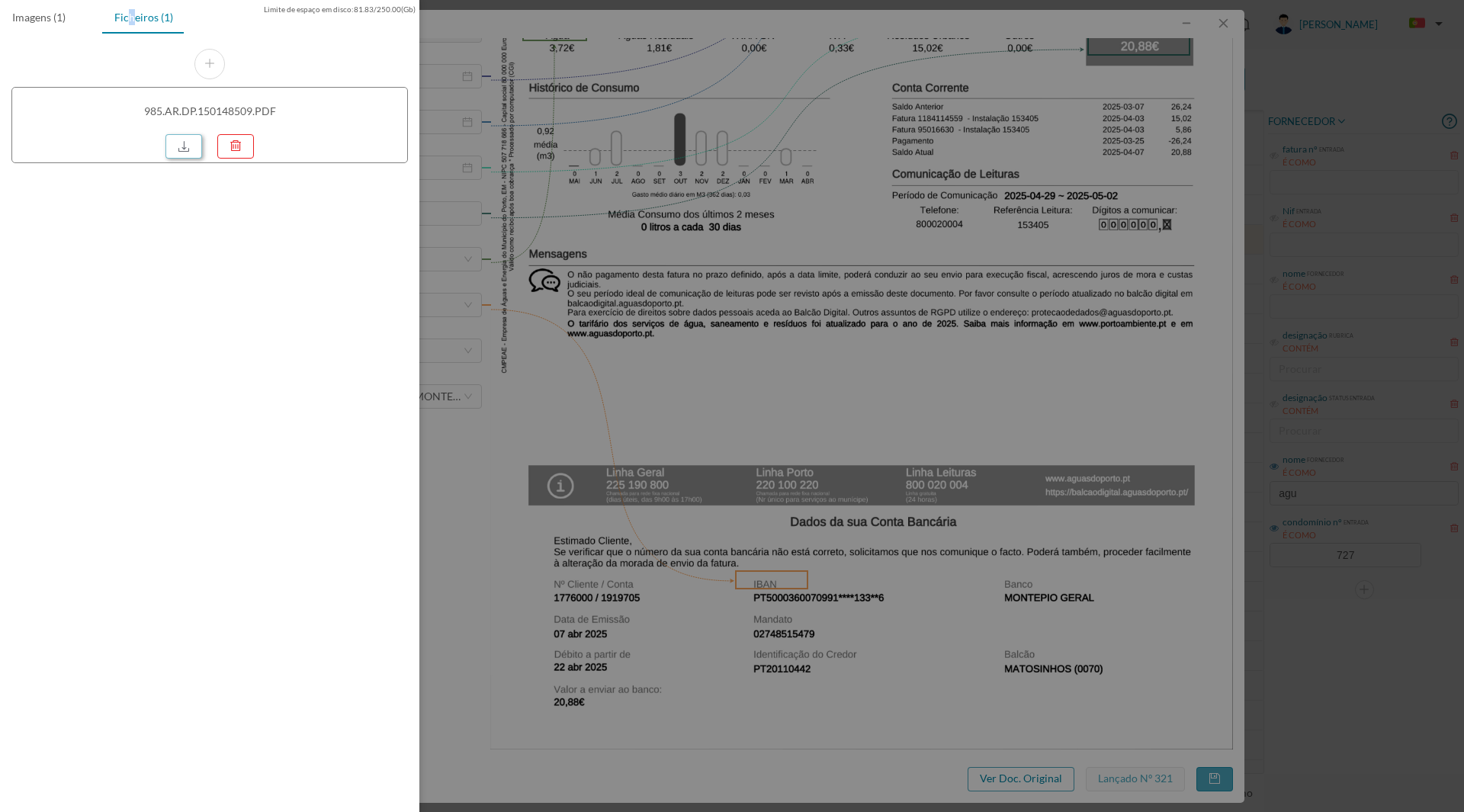
click at [176, 141] on link at bounding box center [184, 146] width 37 height 25
click at [536, 335] on div at bounding box center [732, 406] width 1464 height 812
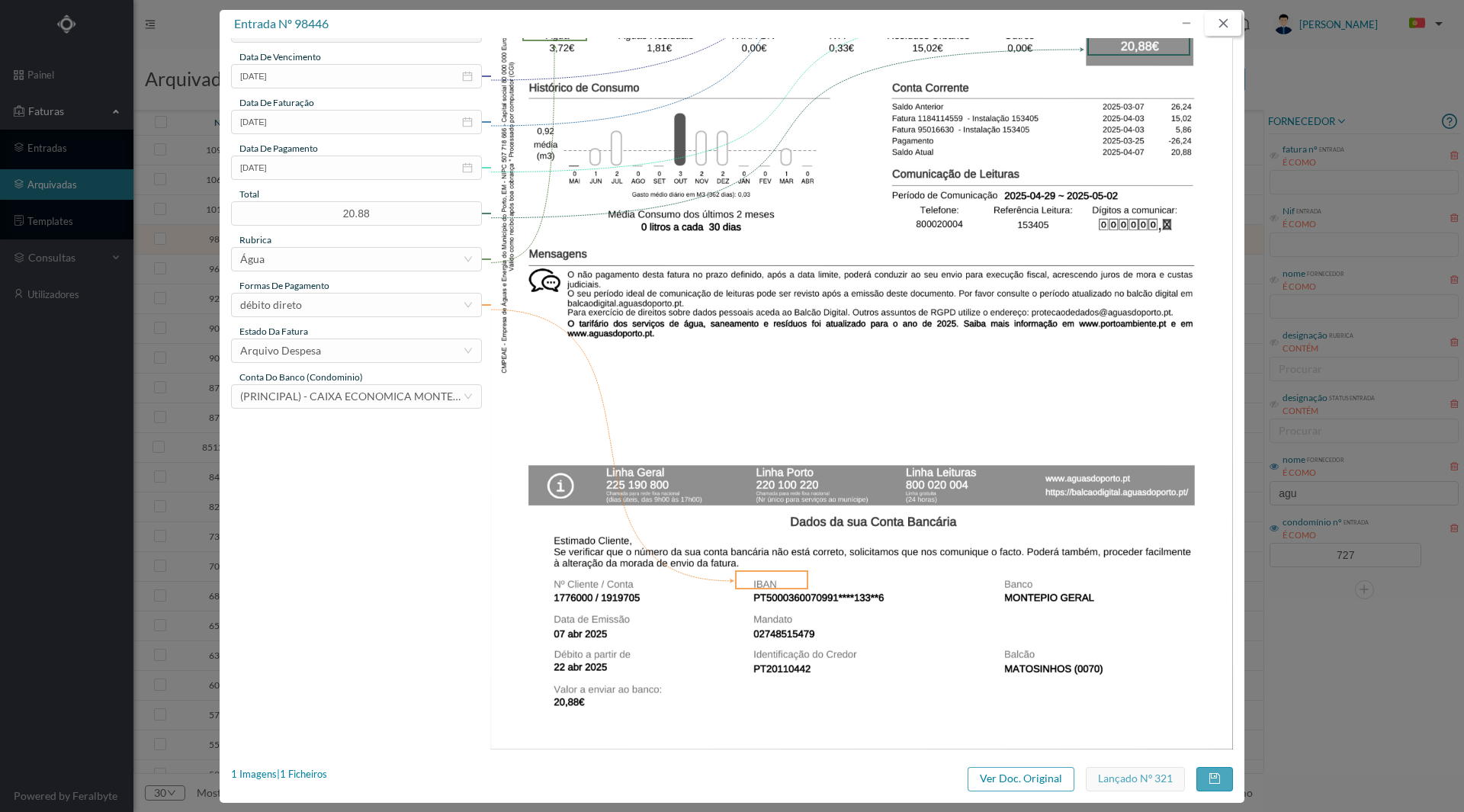
click at [1225, 20] on button "button" at bounding box center [1223, 23] width 37 height 25
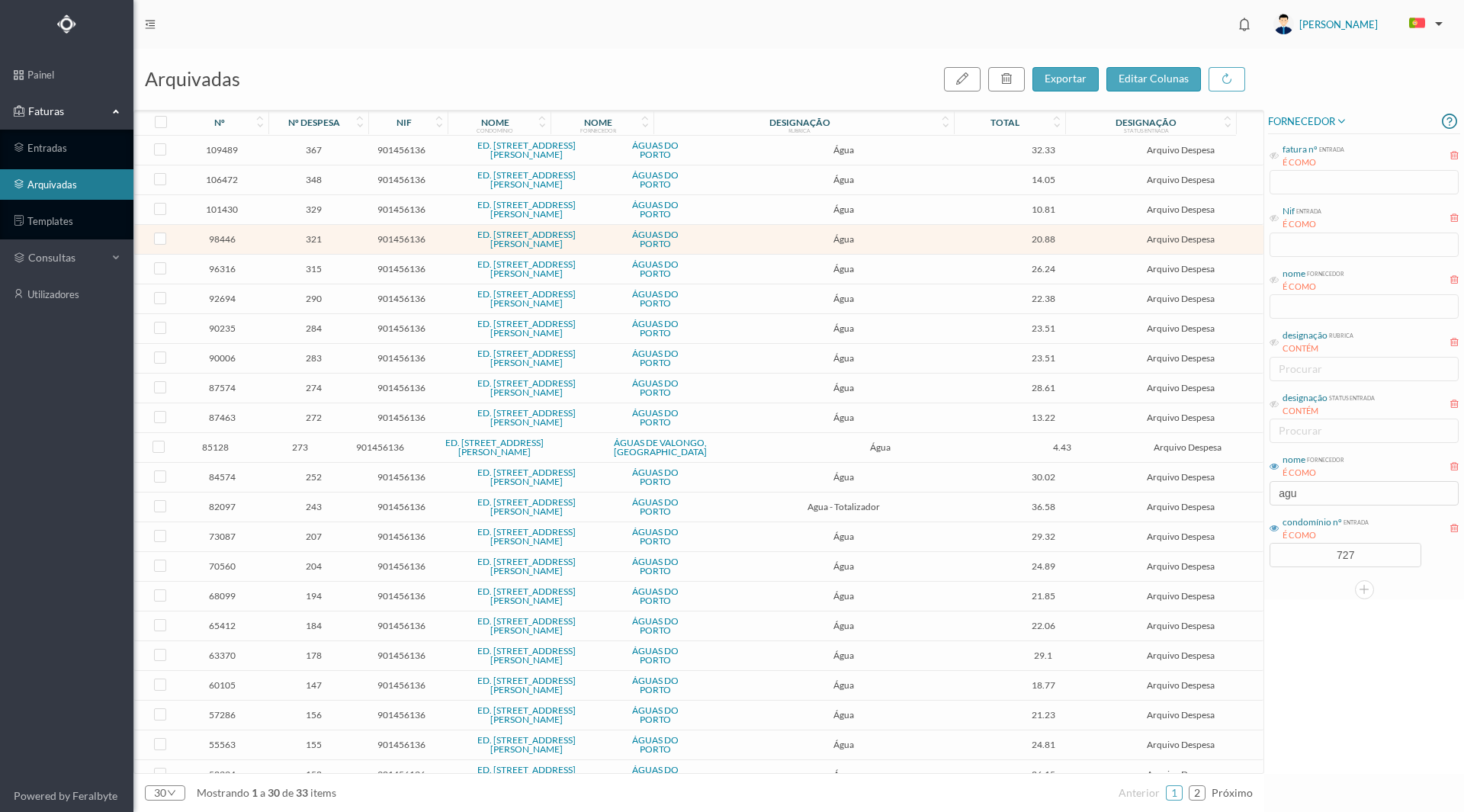
click at [318, 210] on span "329" at bounding box center [314, 209] width 90 height 11
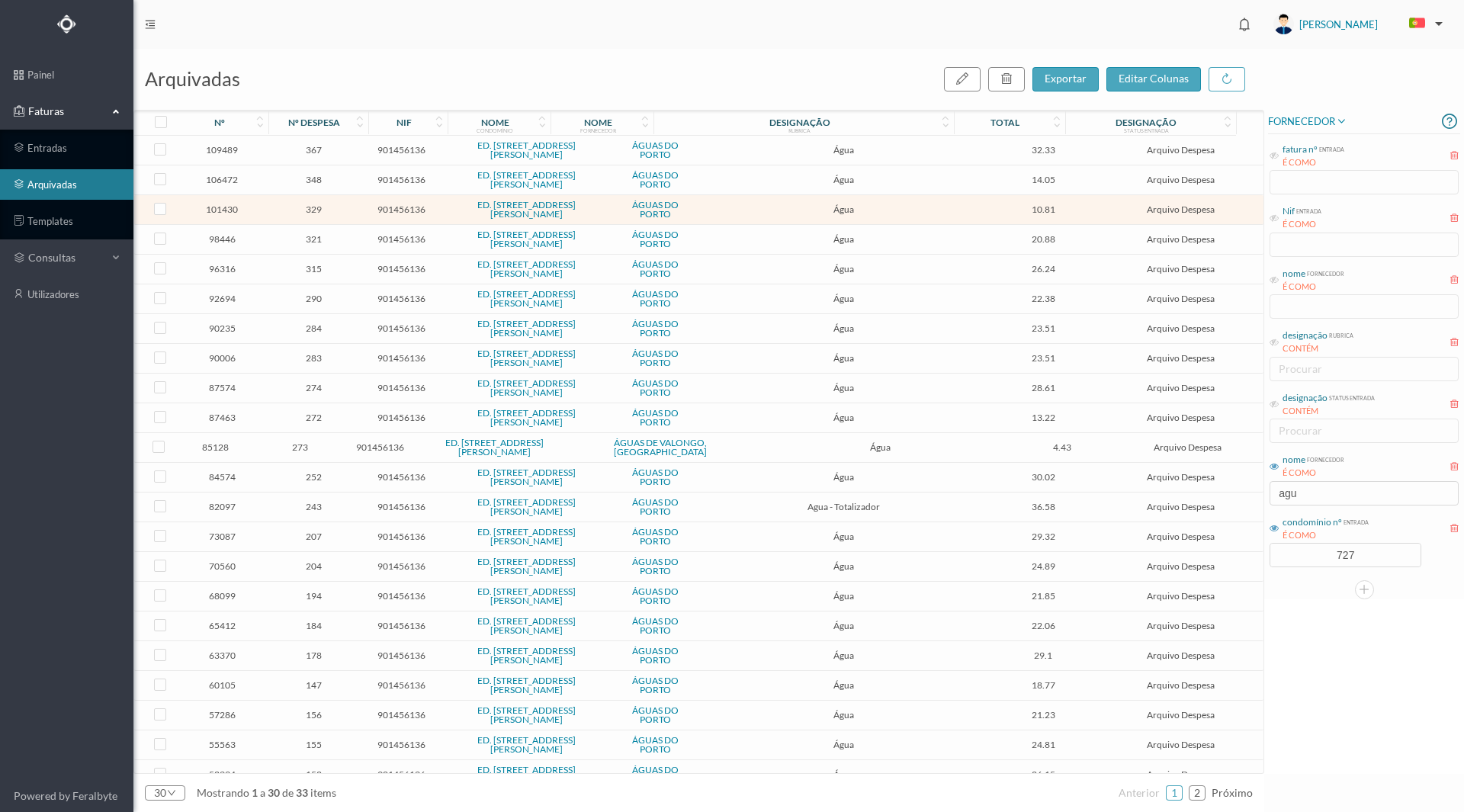
click at [318, 210] on span "329" at bounding box center [314, 209] width 90 height 11
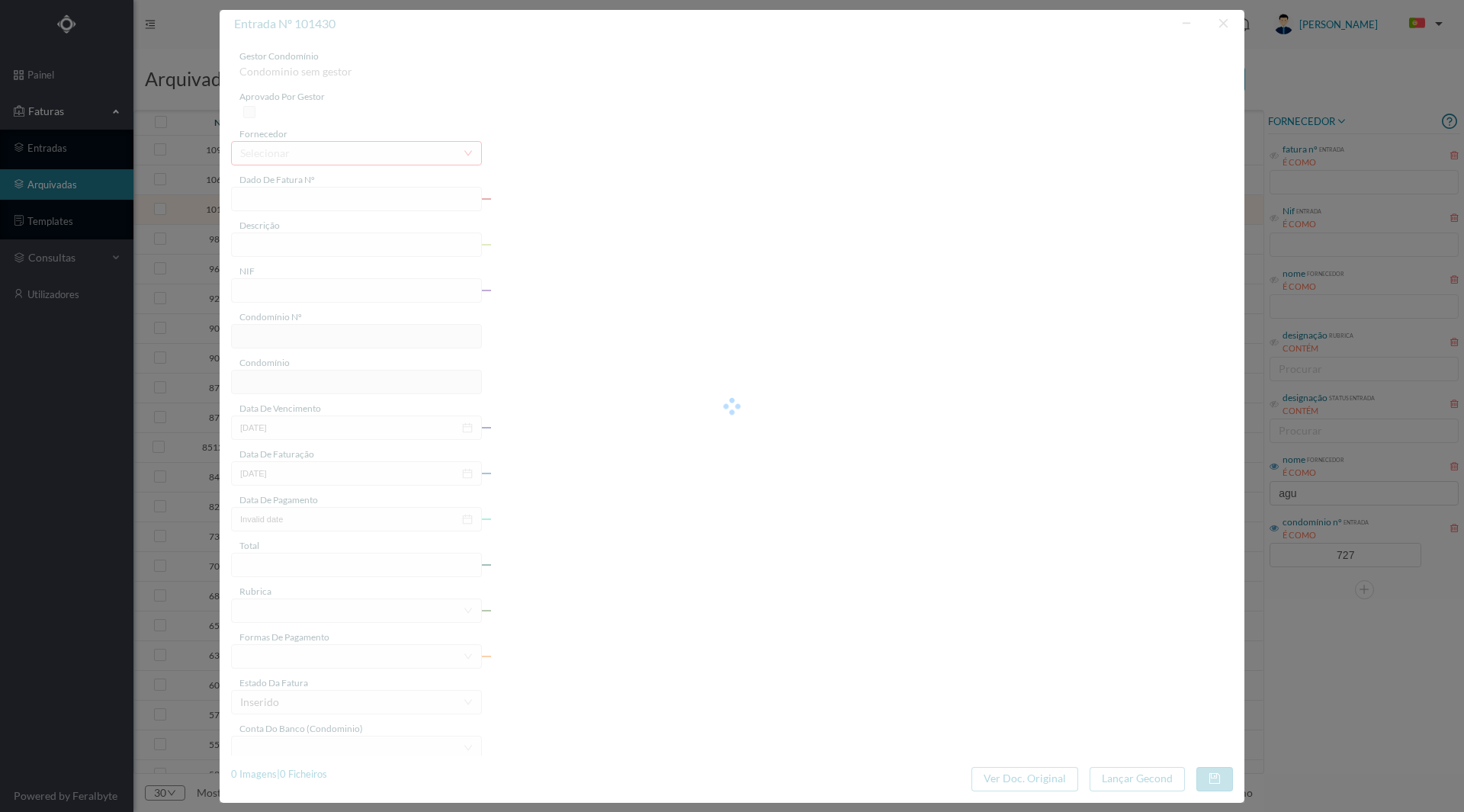
type input "95092170"
type input "NR 287 ([DATE] a [DATE])"
type input "901456136"
type input "[DATE]"
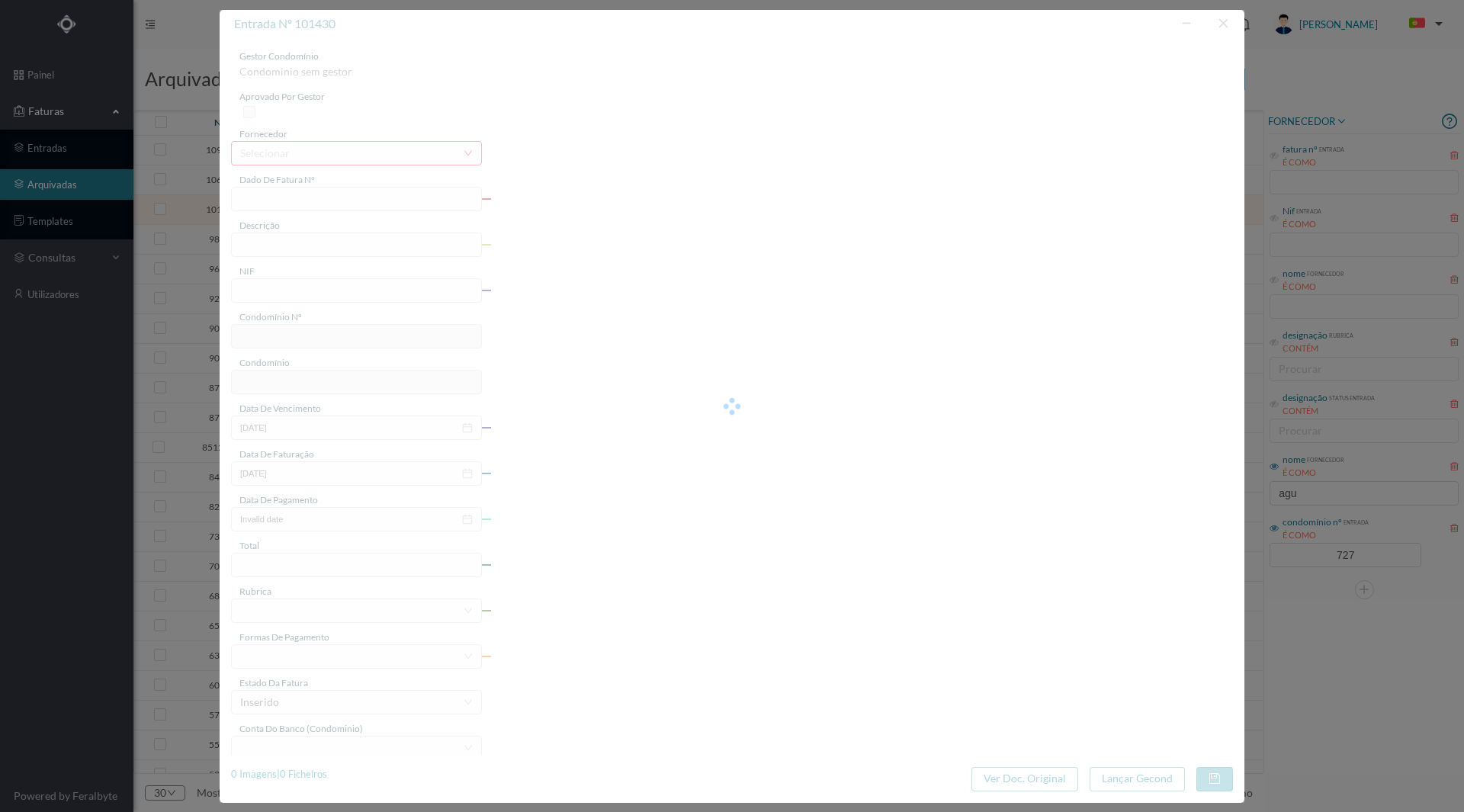
type input "[DATE]"
type input "10.81"
type input "727"
type input "ED. [STREET_ADDRESS][PERSON_NAME]"
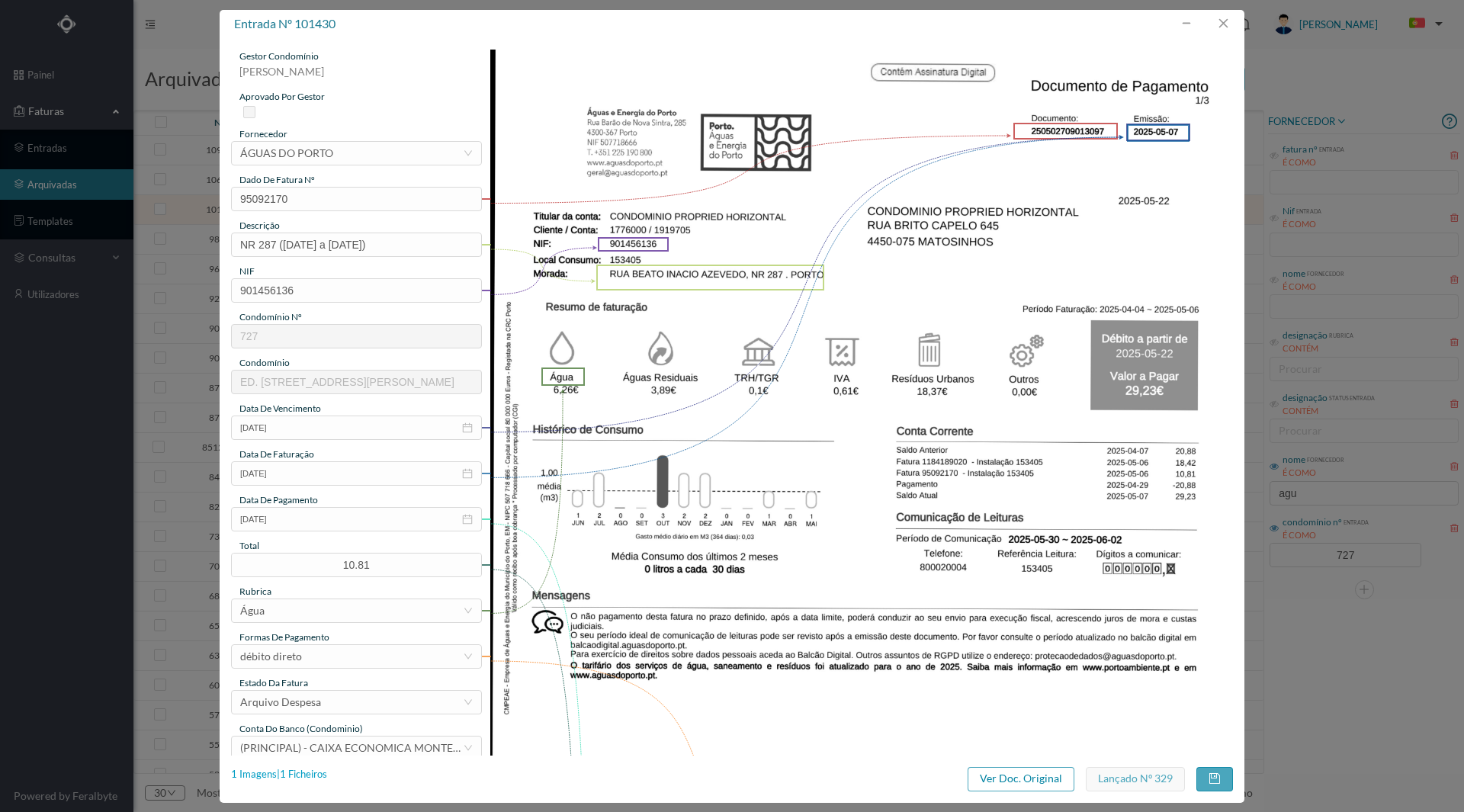
click at [291, 773] on div "1 Imagens | 1 Ficheiros" at bounding box center [278, 774] width 96 height 16
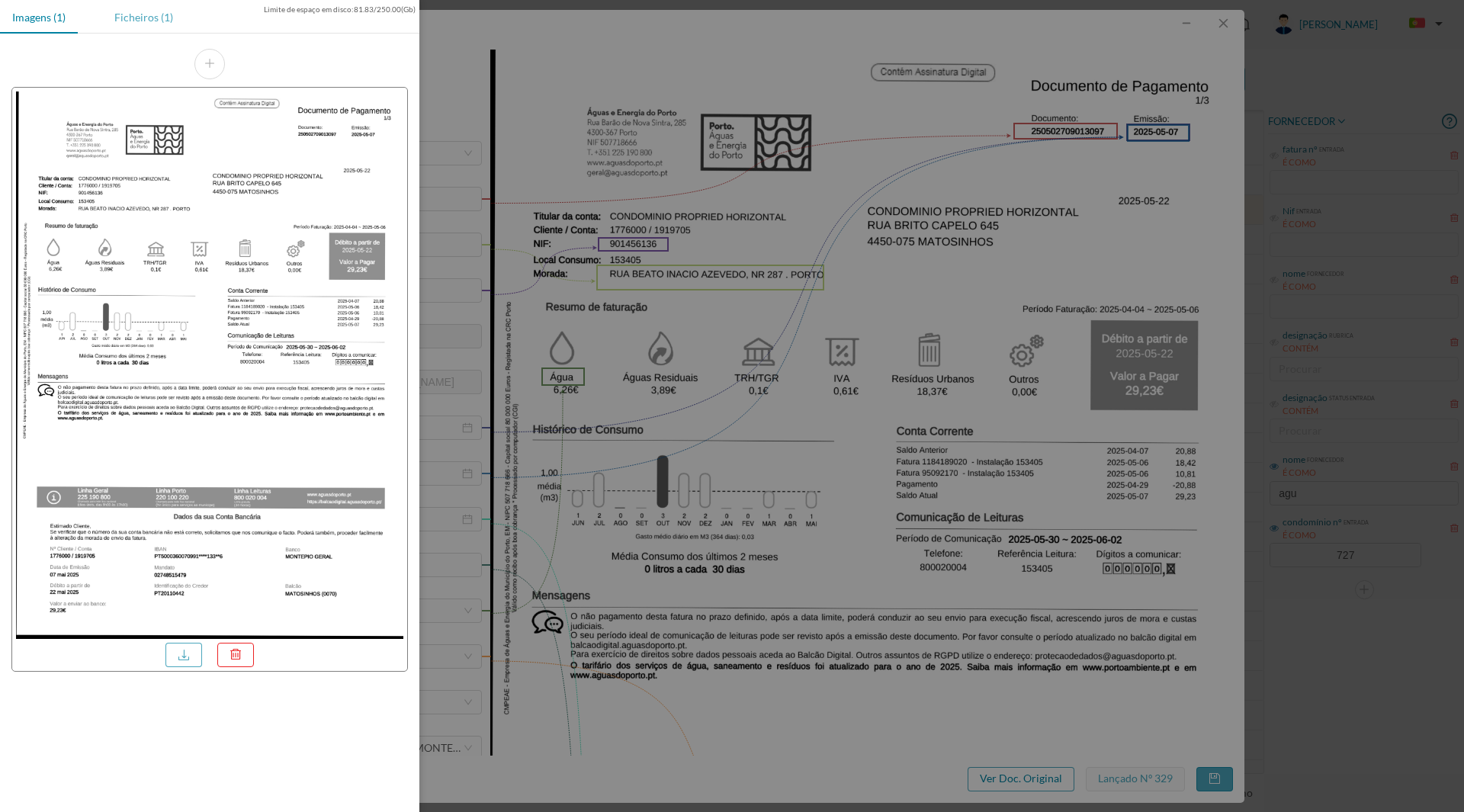
click at [151, 23] on div "Ficheiros (1)" at bounding box center [143, 17] width 83 height 34
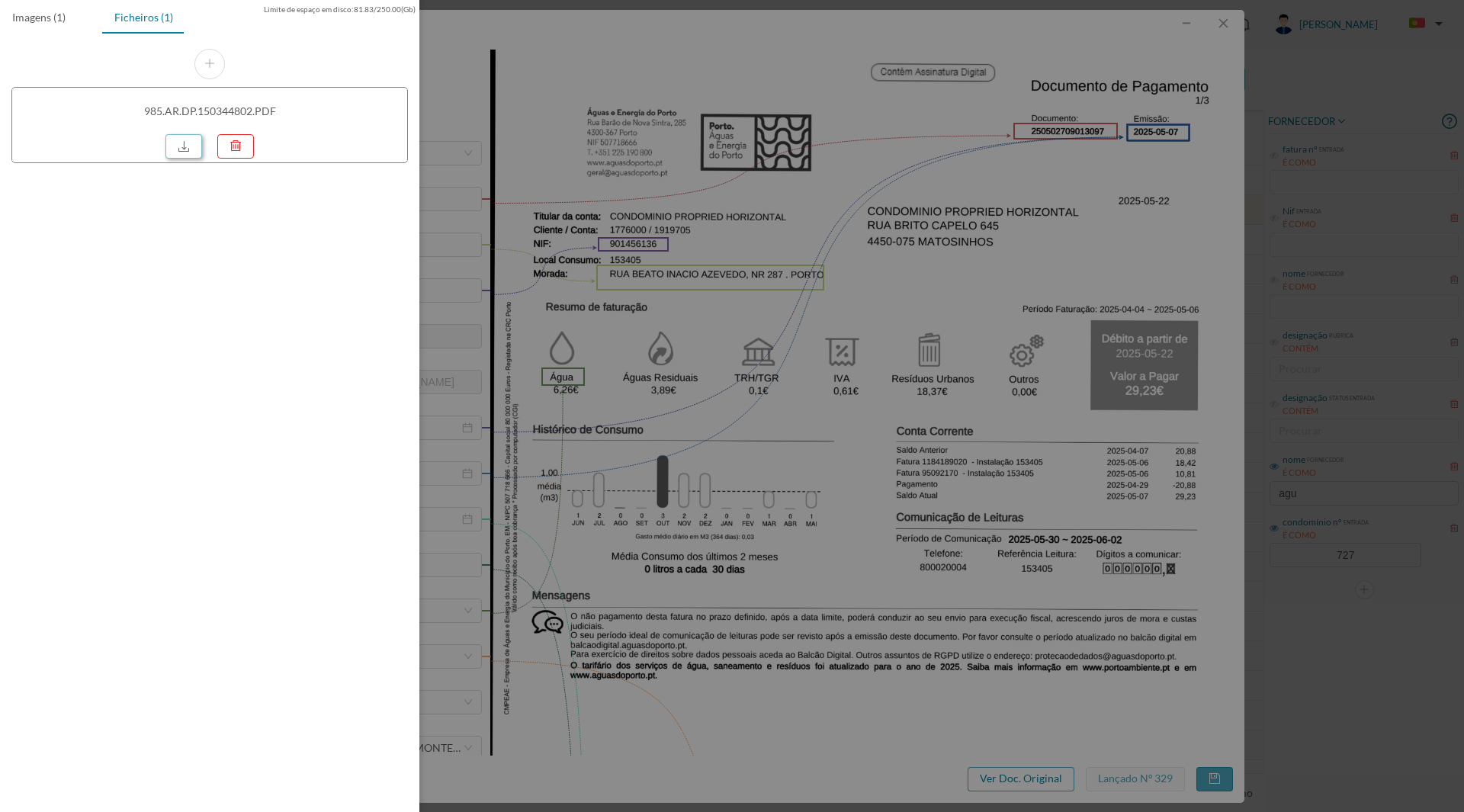
click at [194, 149] on link at bounding box center [184, 146] width 37 height 25
click at [698, 413] on div at bounding box center [732, 406] width 1464 height 812
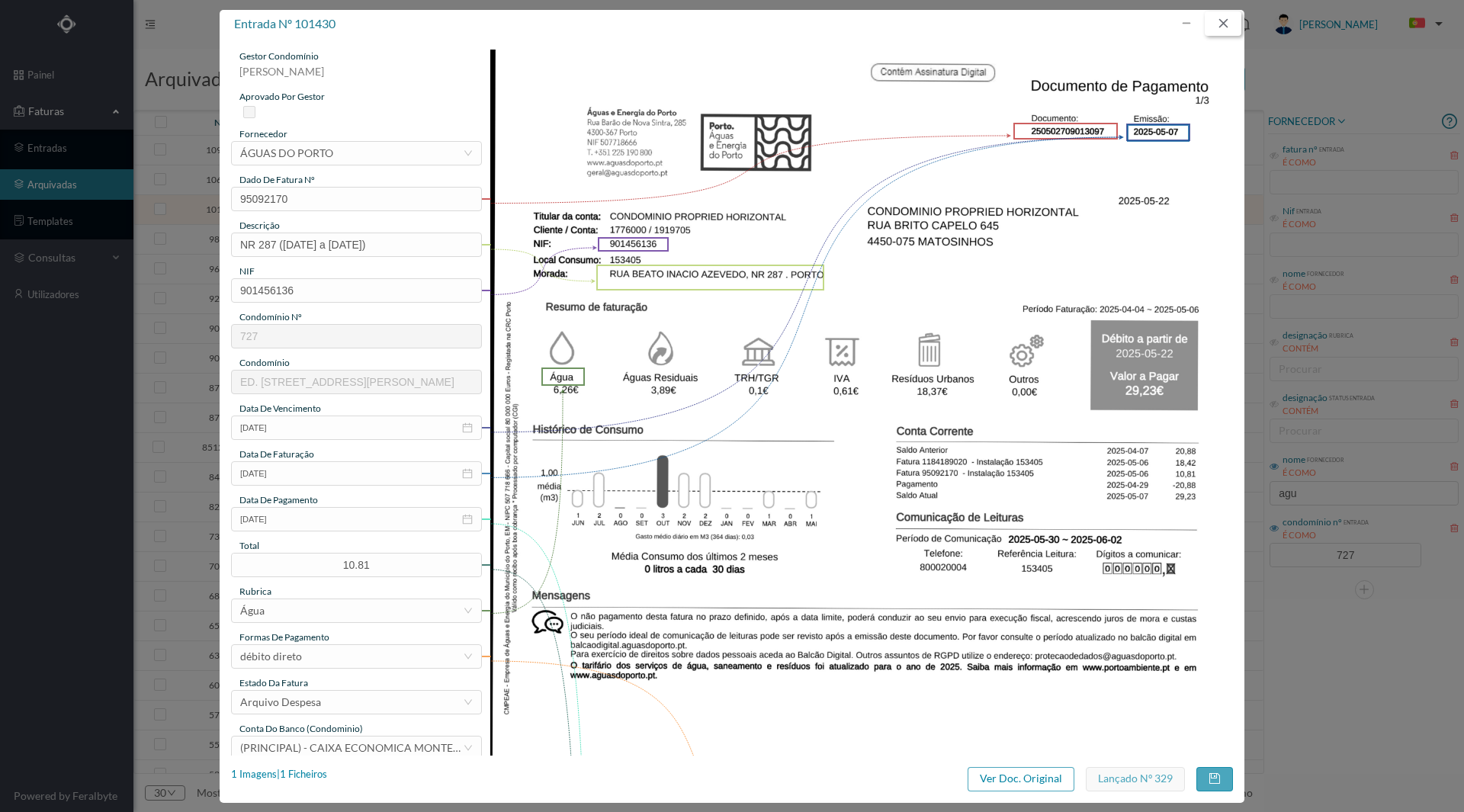
click at [1227, 31] on button "button" at bounding box center [1223, 23] width 37 height 25
